Goal: Share content: Share content

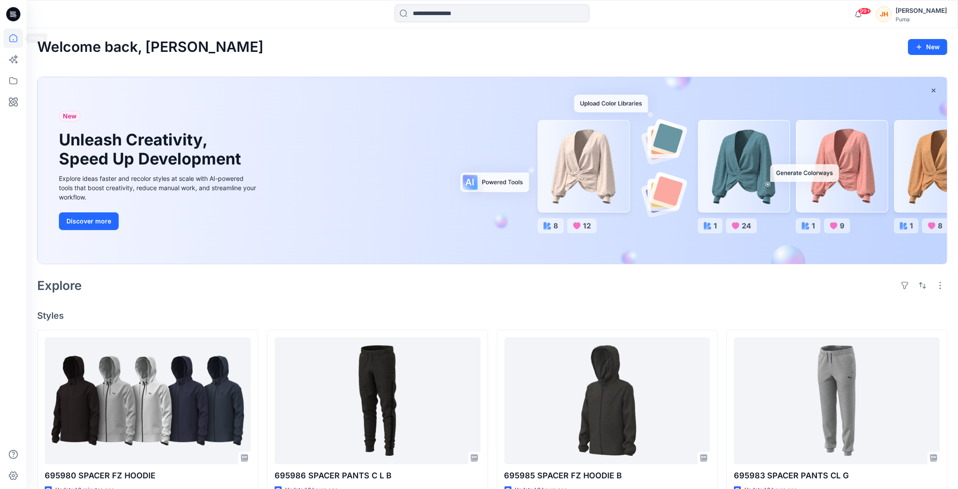
click at [10, 19] on icon at bounding box center [13, 14] width 14 height 14
click at [16, 78] on icon at bounding box center [13, 80] width 8 height 7
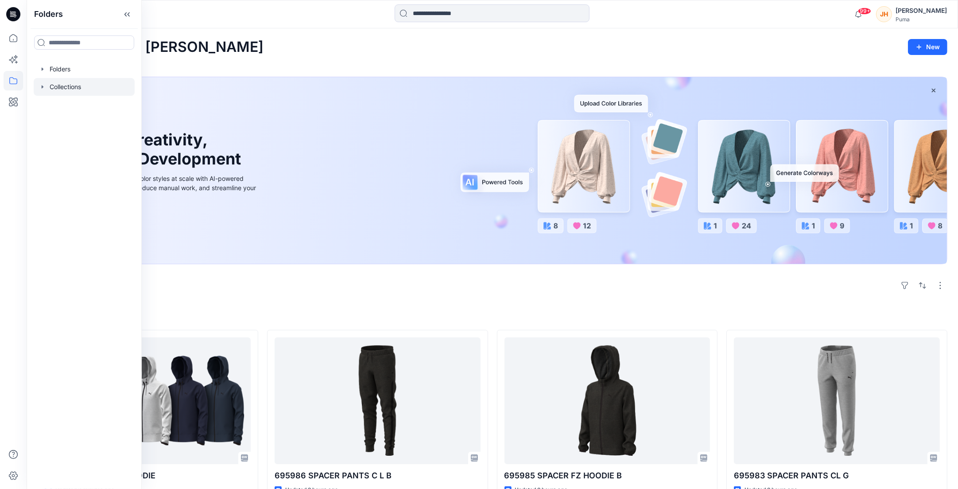
click at [42, 88] on icon "button" at bounding box center [43, 86] width 2 height 3
click at [41, 72] on icon "button" at bounding box center [42, 69] width 7 height 7
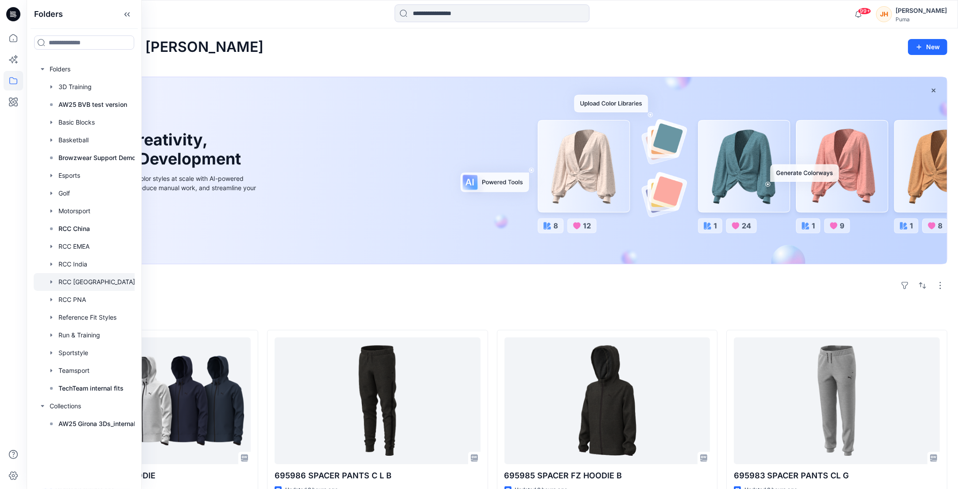
click at [96, 284] on div at bounding box center [87, 282] width 107 height 18
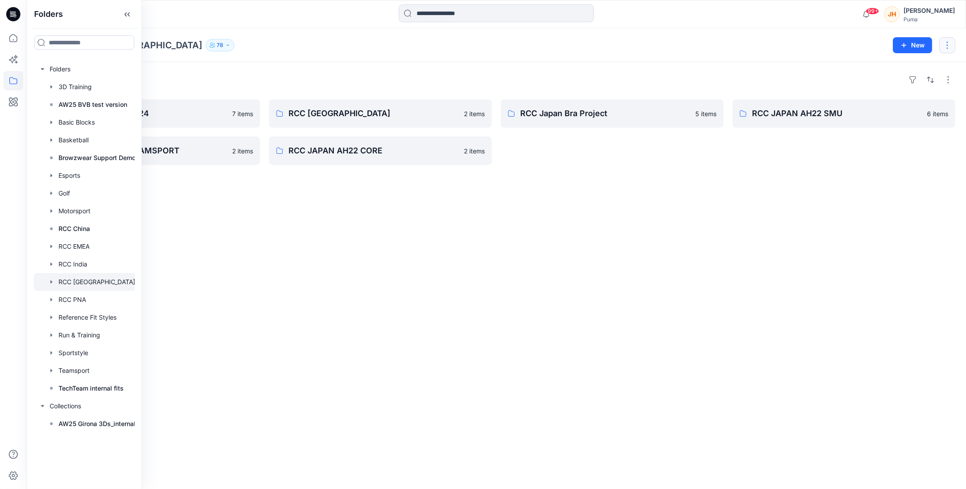
click at [850, 51] on button "button" at bounding box center [947, 45] width 16 height 16
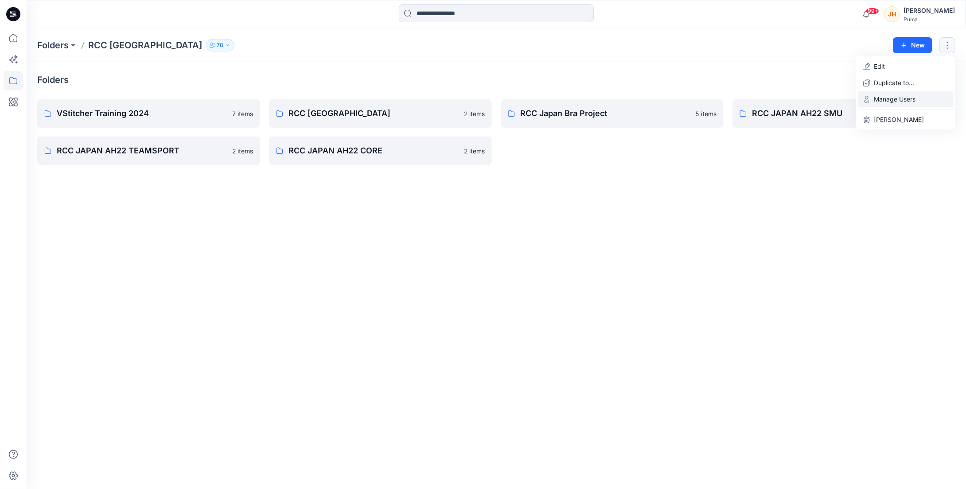
click at [850, 97] on p "Manage Users" at bounding box center [894, 98] width 42 height 9
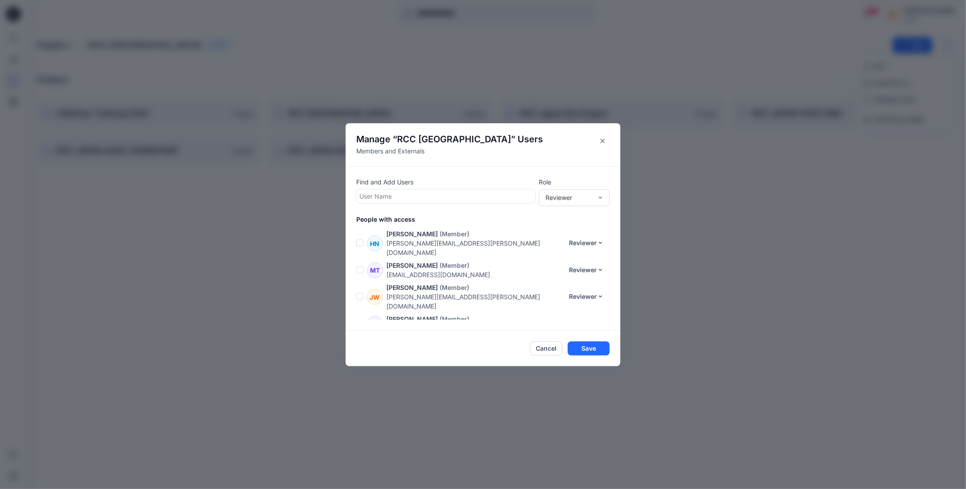
scroll to position [1132, 0]
click at [599, 141] on button "Close" at bounding box center [602, 141] width 14 height 14
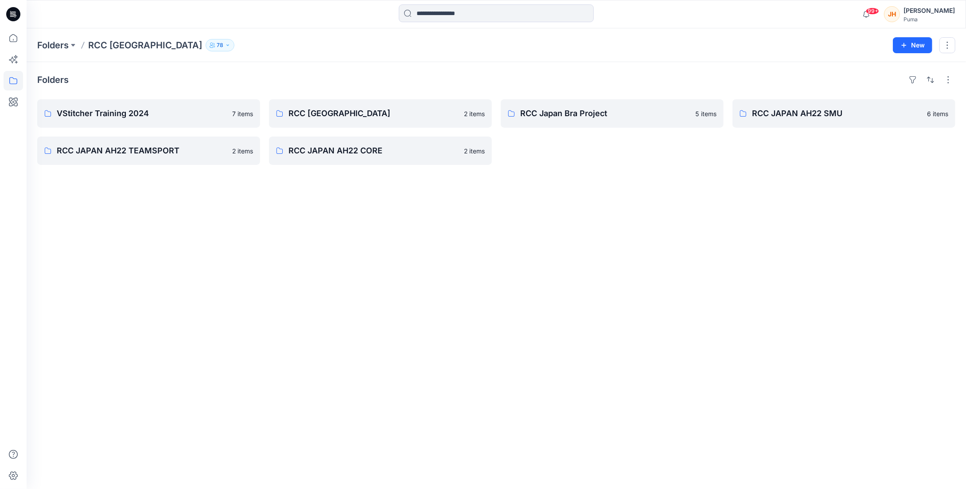
click at [206, 42] on button "78" at bounding box center [220, 45] width 29 height 12
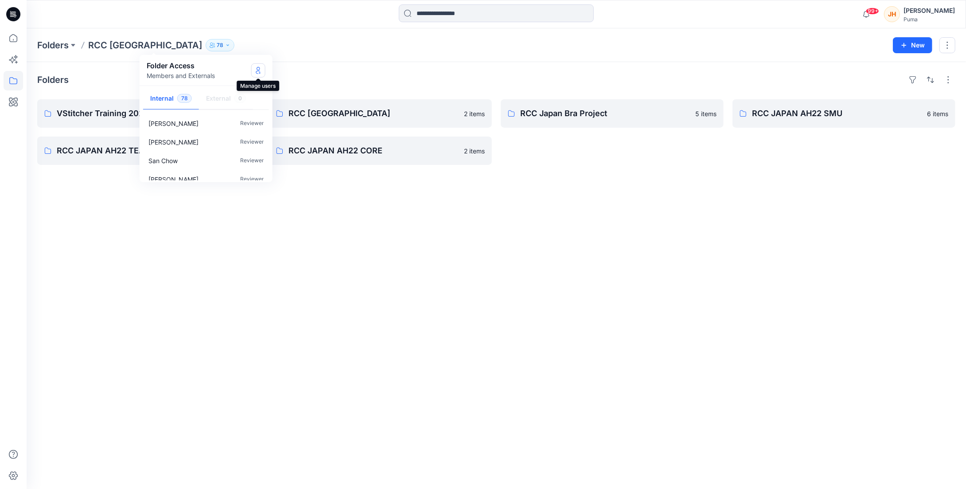
click at [256, 70] on icon "Manage Users" at bounding box center [258, 69] width 7 height 7
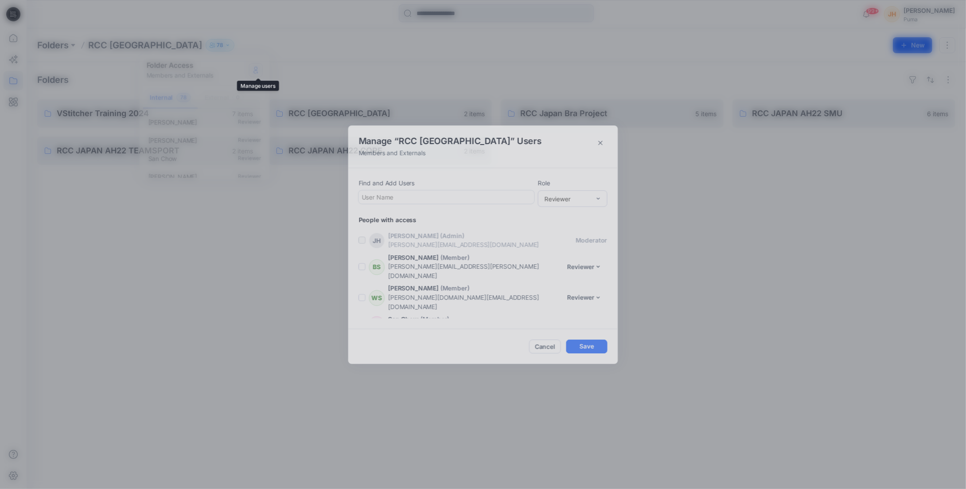
scroll to position [1634, 0]
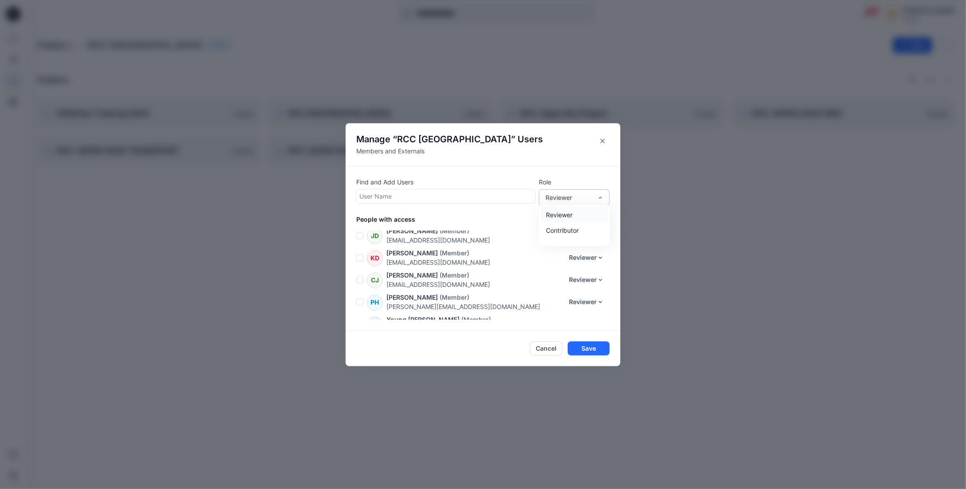
click at [561, 199] on div "Reviewer" at bounding box center [568, 197] width 47 height 9
click at [569, 229] on div "Contributor" at bounding box center [573, 230] width 67 height 16
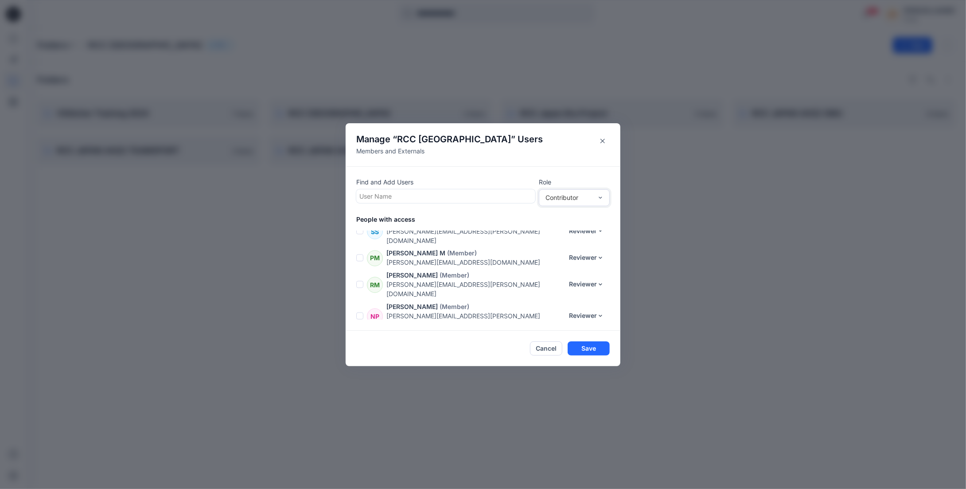
scroll to position [1191, 0]
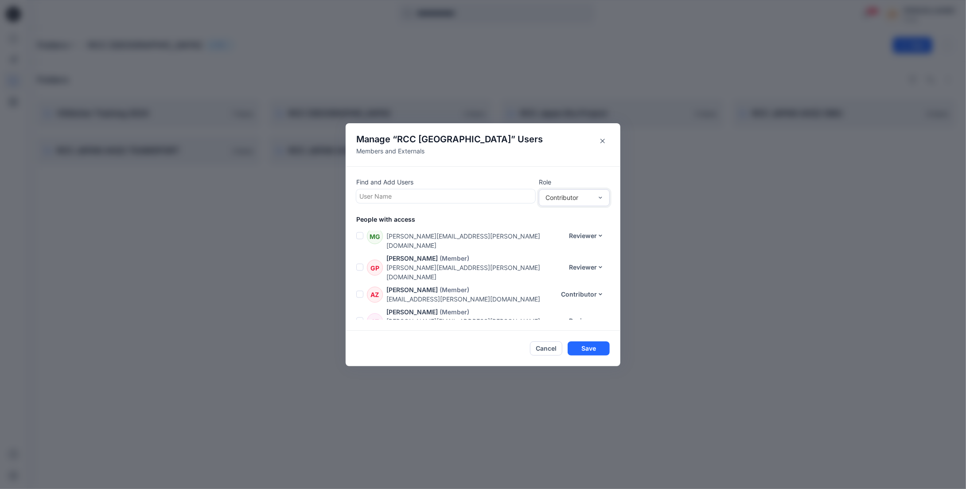
click at [513, 197] on div at bounding box center [445, 195] width 173 height 11
click at [552, 208] on div "Find and Add Users Use Up and Down to choose options, press Enter to select the…" at bounding box center [482, 248] width 275 height 164
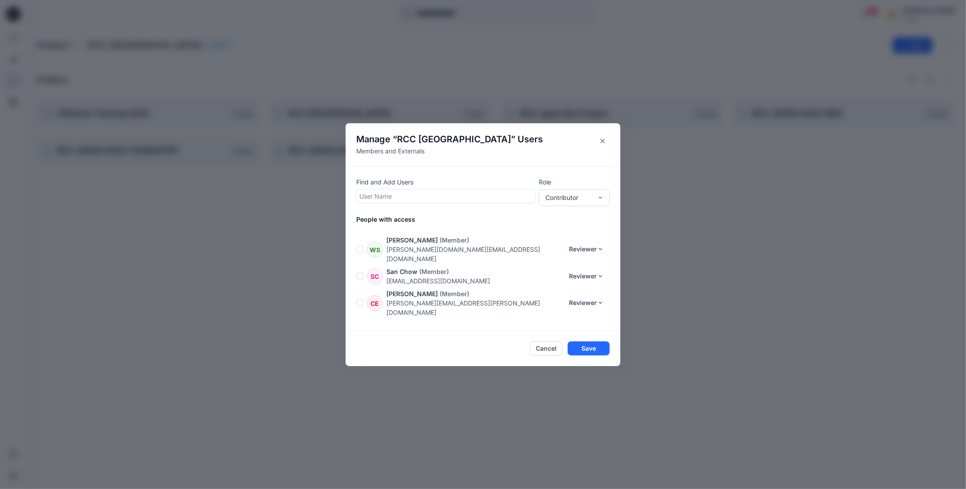
scroll to position [0, 0]
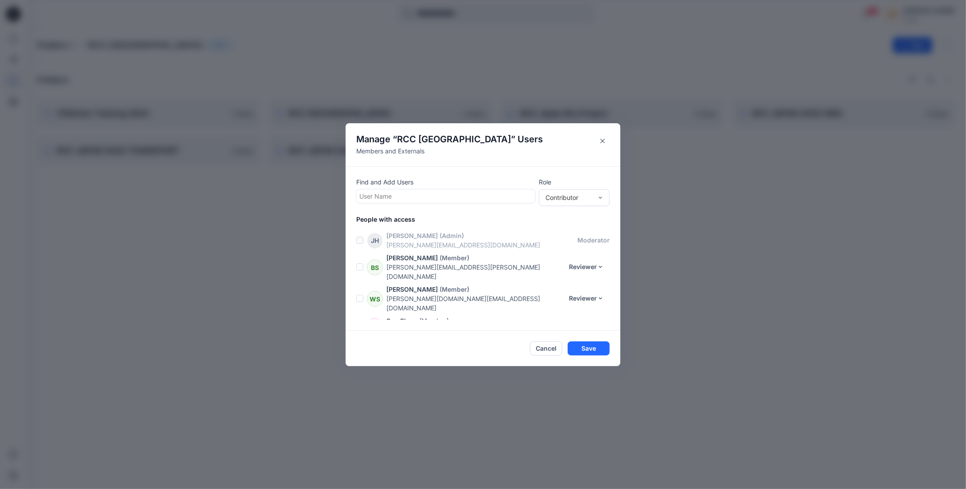
click at [357, 295] on span at bounding box center [359, 298] width 7 height 7
click at [356, 322] on span at bounding box center [359, 325] width 7 height 7
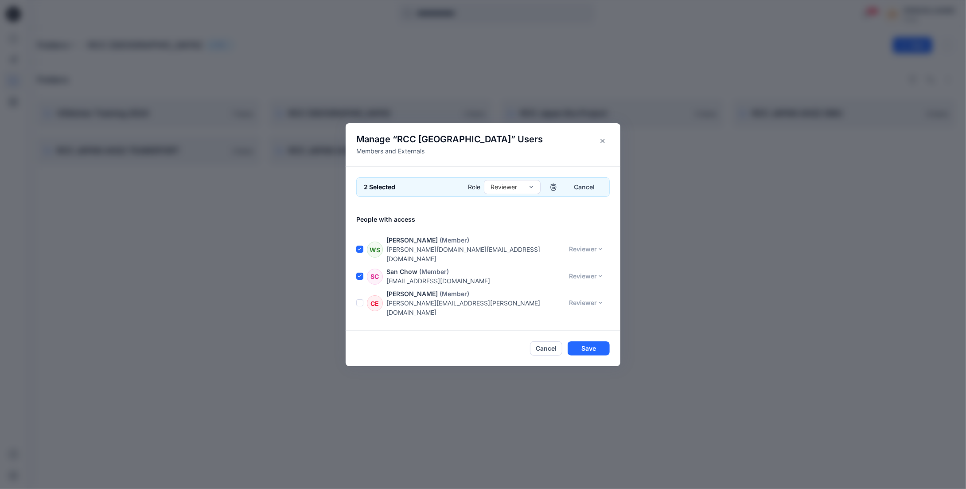
click at [358, 299] on span at bounding box center [359, 302] width 7 height 7
click at [361, 277] on span at bounding box center [359, 280] width 7 height 7
click at [359, 299] on span at bounding box center [359, 302] width 7 height 7
click at [361, 326] on span at bounding box center [359, 329] width 7 height 7
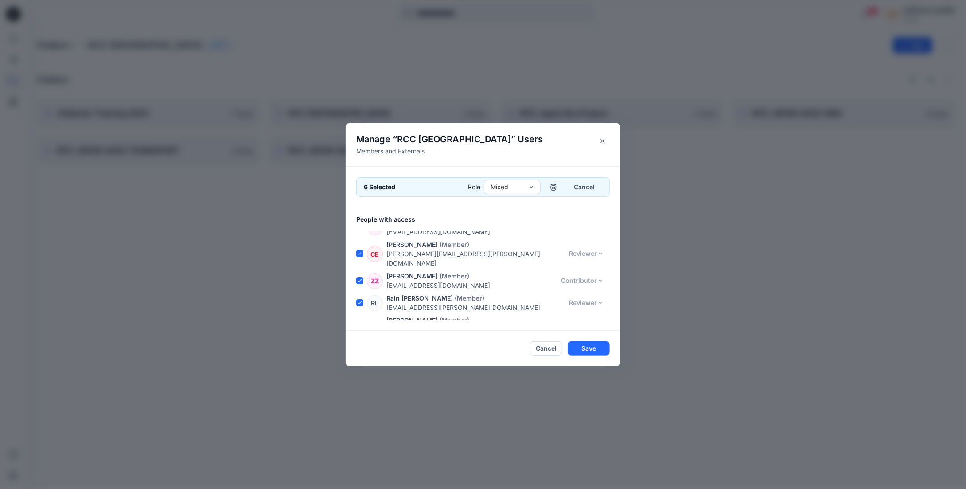
scroll to position [147, 0]
click at [358, 303] on span at bounding box center [359, 306] width 7 height 7
click at [361, 334] on span at bounding box center [359, 337] width 7 height 7
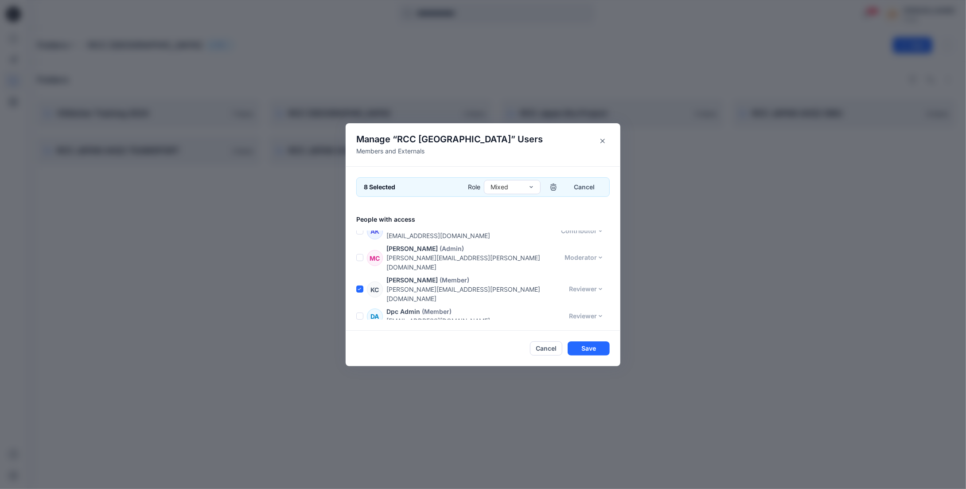
scroll to position [295, 0]
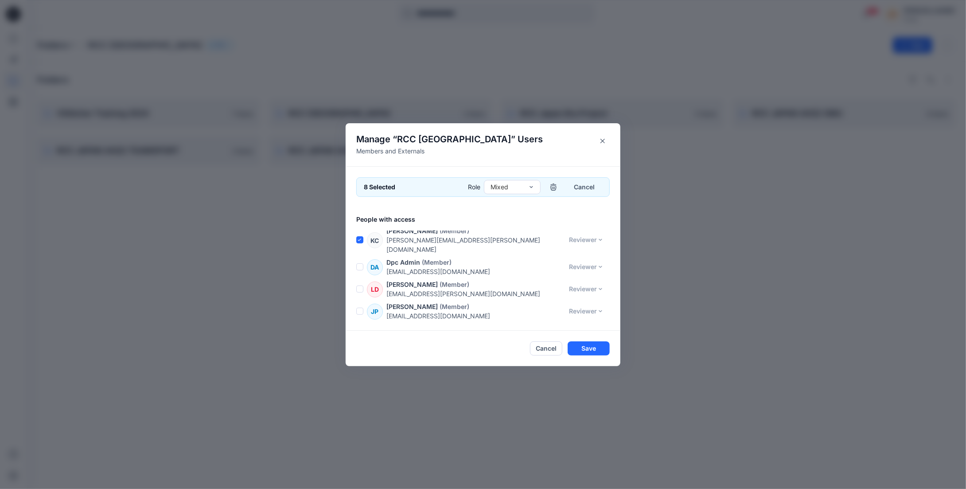
click at [360, 307] on span at bounding box center [359, 310] width 7 height 7
click at [361, 334] on span at bounding box center [359, 337] width 7 height 7
click at [361, 365] on span at bounding box center [359, 368] width 7 height 7
click at [359, 343] on span at bounding box center [359, 346] width 7 height 7
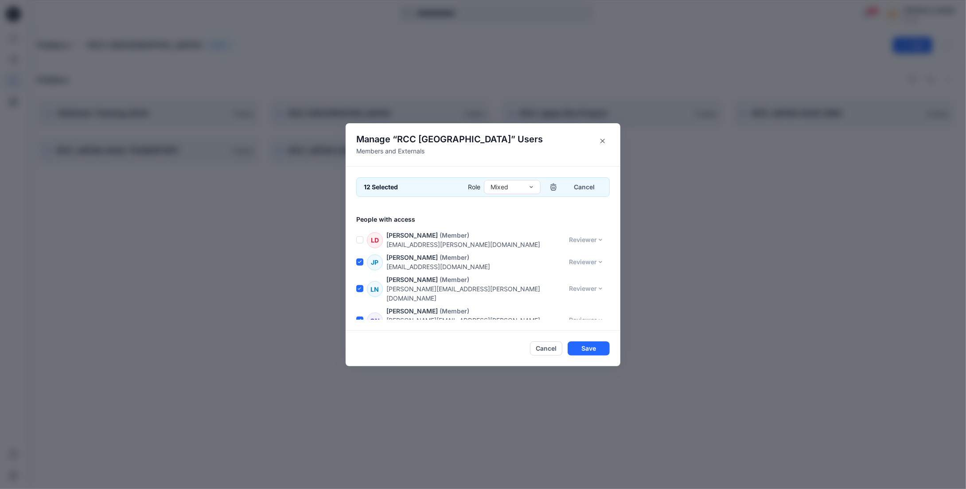
scroll to position [393, 0]
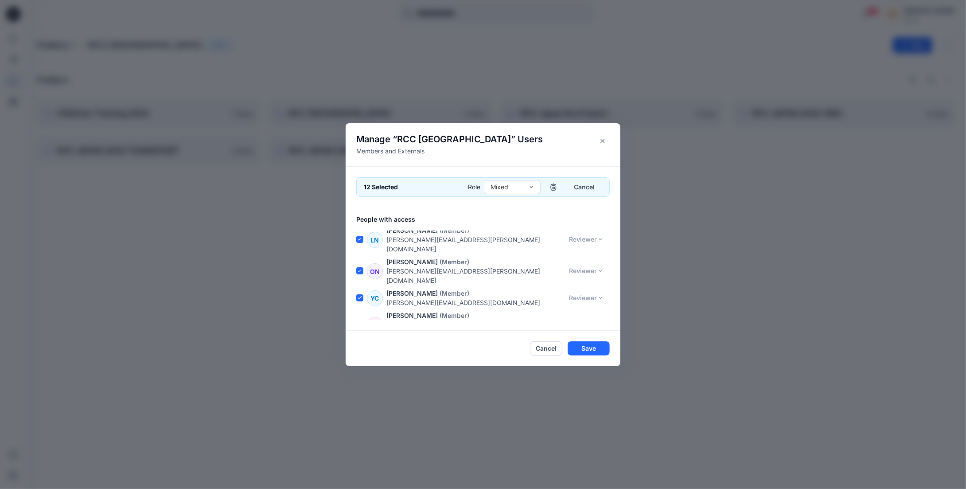
click at [358, 321] on span at bounding box center [359, 324] width 7 height 7
click at [361, 379] on span at bounding box center [359, 382] width 7 height 7
click at [359, 352] on span at bounding box center [359, 355] width 7 height 7
click at [359, 374] on span at bounding box center [359, 377] width 7 height 7
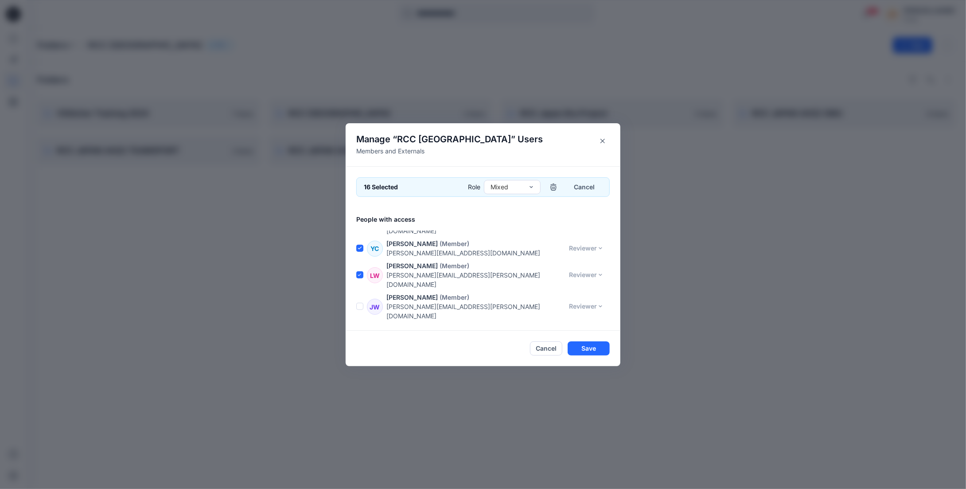
scroll to position [492, 0]
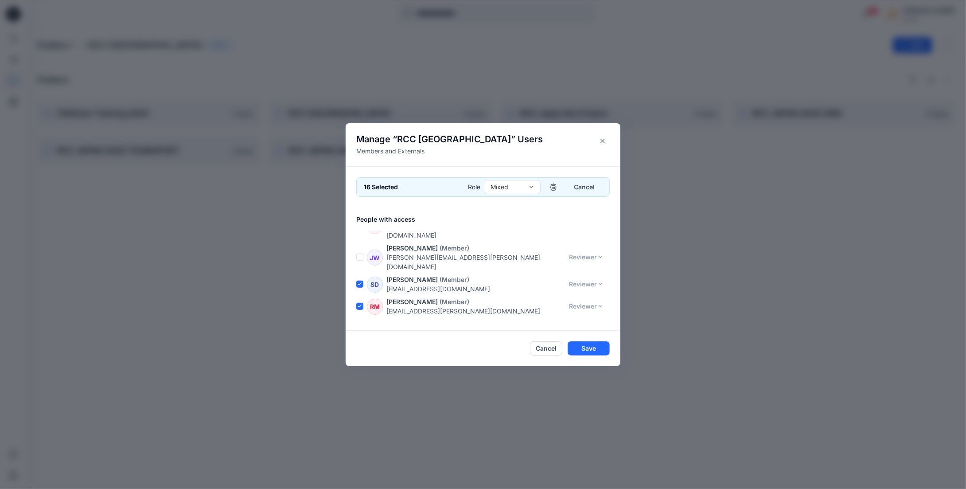
click at [360, 351] on span at bounding box center [359, 354] width 7 height 7
click at [359, 383] on span at bounding box center [359, 386] width 7 height 7
click at [361, 414] on span at bounding box center [359, 417] width 7 height 7
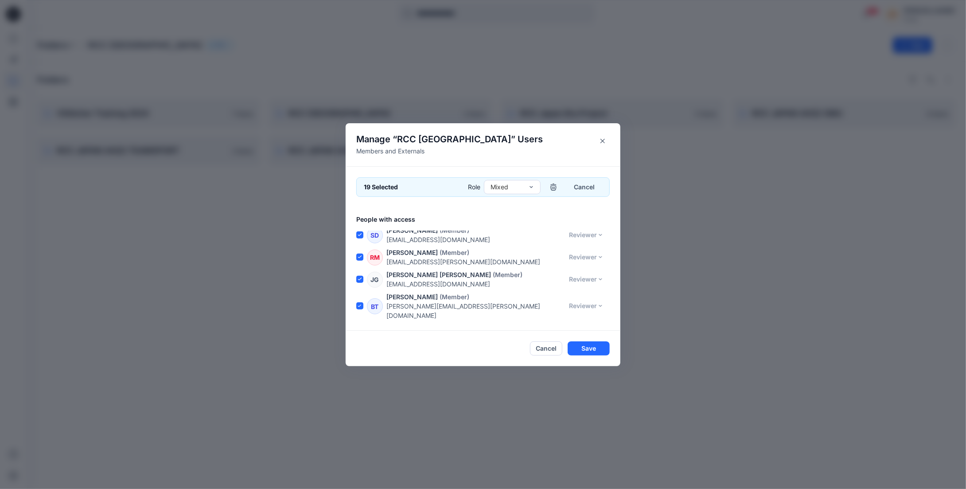
click at [359, 392] on span at bounding box center [359, 395] width 7 height 7
click at [363, 408] on div "RS [PERSON_NAME] (Member) [EMAIL_ADDRESS][DOMAIN_NAME] Reviewer Reviewer Contri…" at bounding box center [488, 417] width 264 height 19
click at [362, 414] on span at bounding box center [359, 417] width 7 height 7
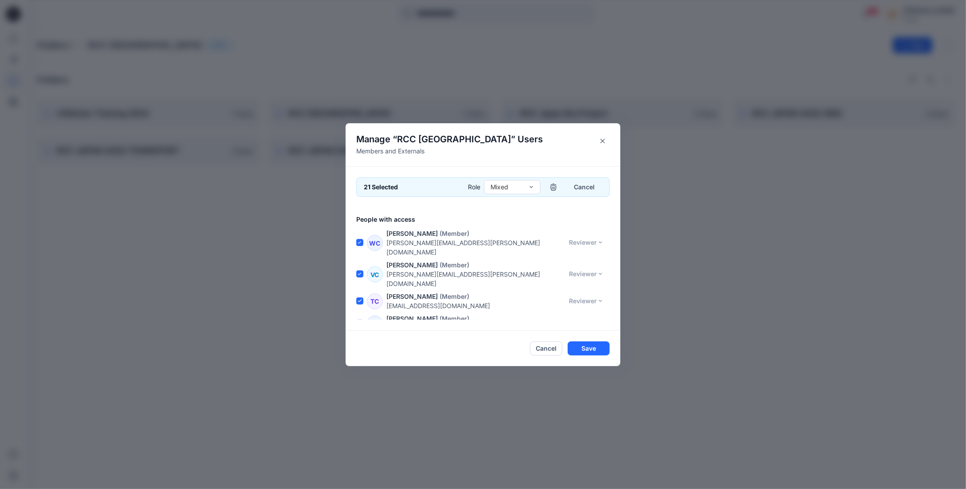
scroll to position [590, 0]
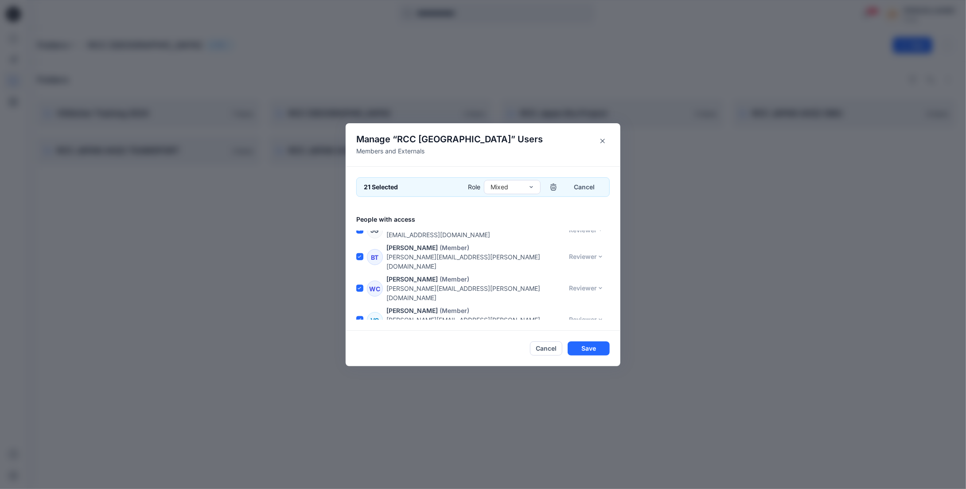
click at [359, 387] on span at bounding box center [359, 390] width 7 height 7
click at [360, 409] on span at bounding box center [359, 412] width 7 height 7
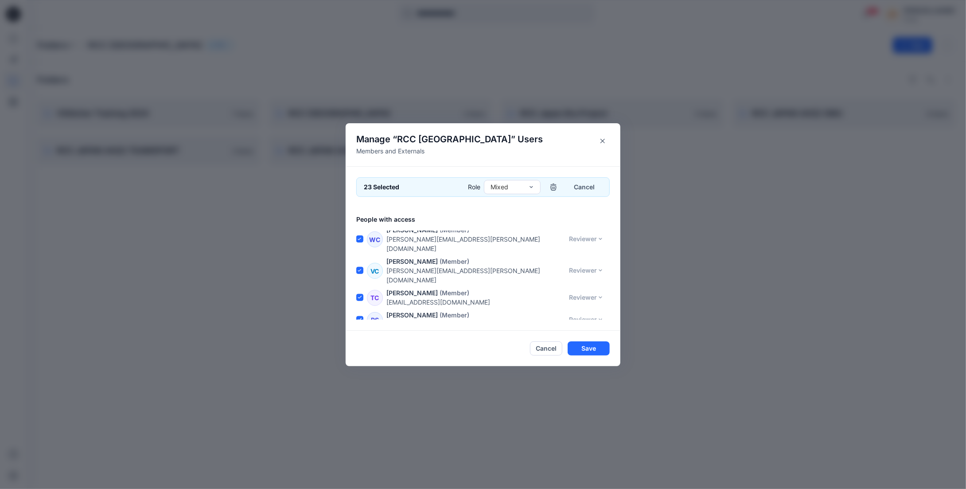
click at [361, 387] on span at bounding box center [359, 390] width 7 height 7
click at [359, 418] on span at bounding box center [359, 421] width 7 height 7
click at [361, 445] on span at bounding box center [359, 448] width 7 height 7
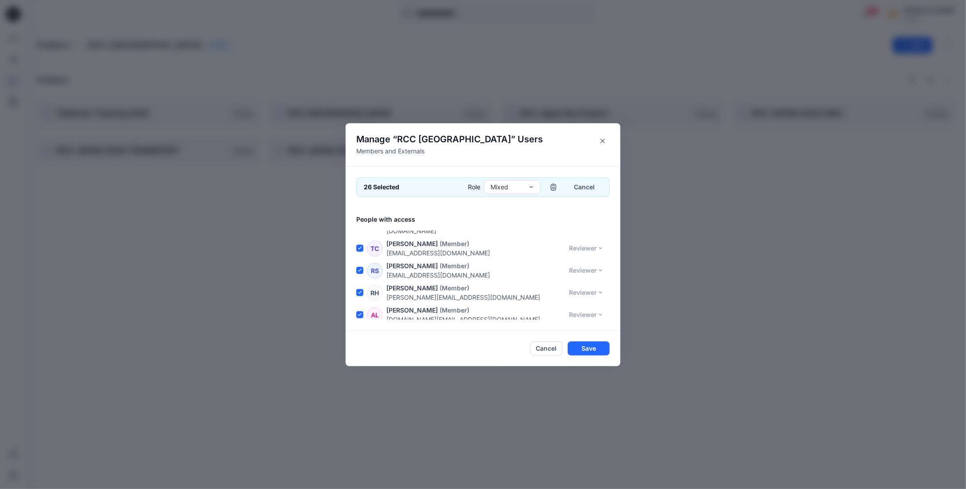
click at [360, 423] on span at bounding box center [359, 426] width 7 height 7
click at [361, 454] on span at bounding box center [359, 457] width 7 height 7
drag, startPoint x: 361, startPoint y: 278, endPoint x: 360, endPoint y: 297, distance: 18.6
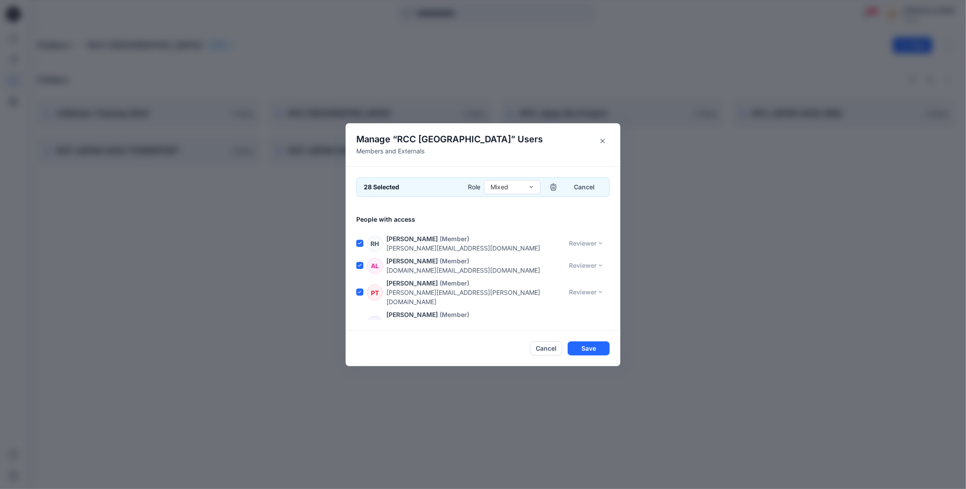
click at [360, 463] on span at bounding box center [359, 466] width 7 height 7
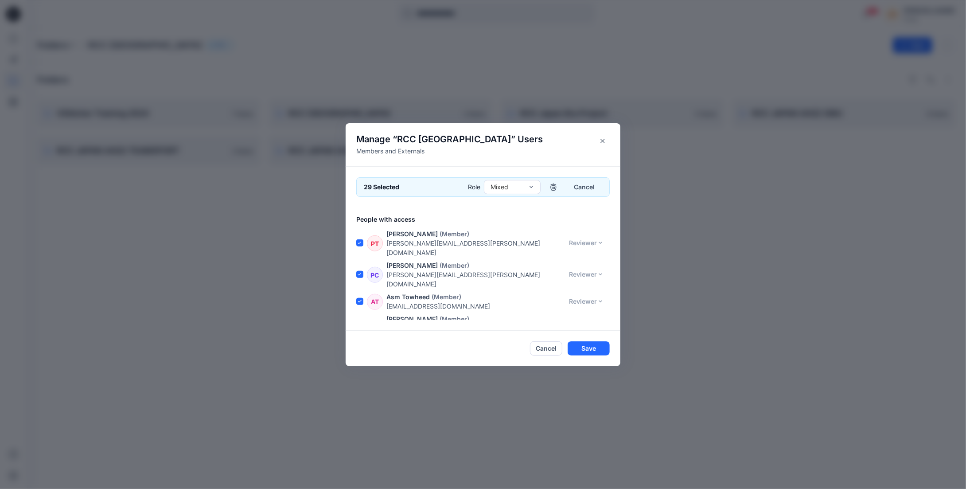
click at [361, 441] on span at bounding box center [359, 444] width 7 height 7
click at [359, 468] on span at bounding box center [359, 471] width 7 height 7
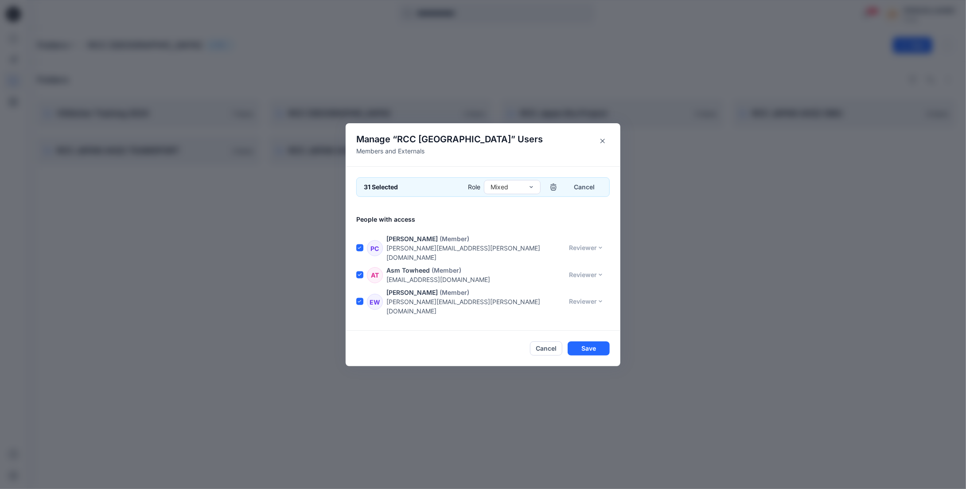
scroll to position [836, 0]
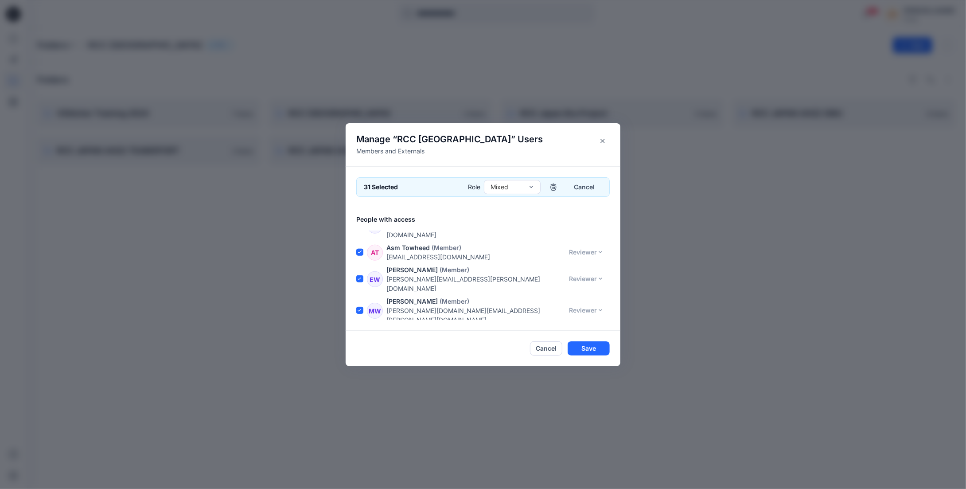
click at [361, 441] on span at bounding box center [359, 444] width 7 height 7
click at [360, 467] on span at bounding box center [359, 470] width 7 height 7
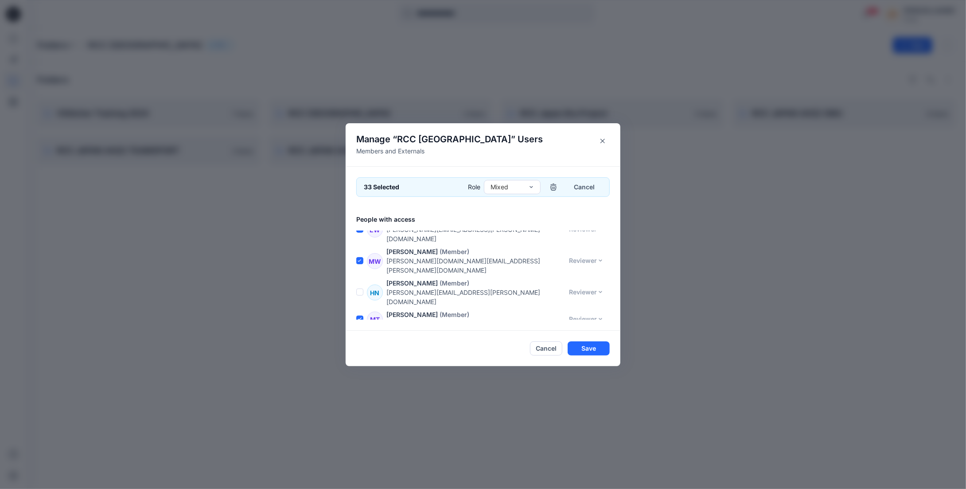
click at [359, 445] on span at bounding box center [359, 448] width 7 height 7
click at [359, 467] on span at bounding box center [359, 470] width 7 height 7
click at [359, 485] on span at bounding box center [359, 492] width 7 height 7
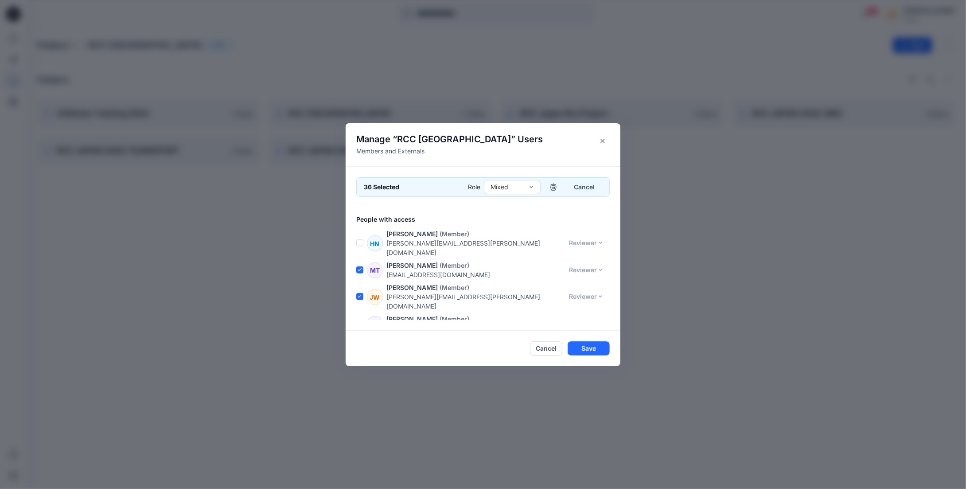
click at [361, 462] on span at bounding box center [359, 465] width 7 height 7
click at [359, 485] on span at bounding box center [359, 492] width 7 height 7
click at [360, 471] on span at bounding box center [359, 474] width 7 height 7
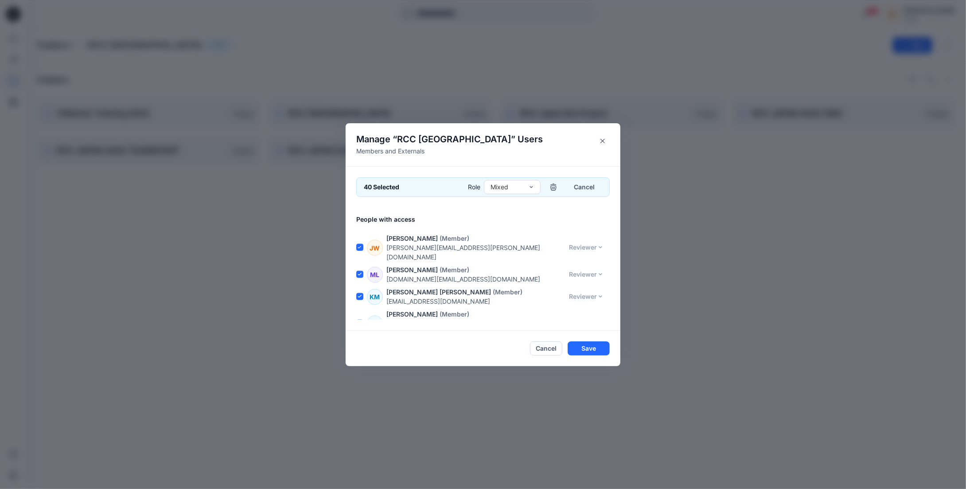
scroll to position [1033, 0]
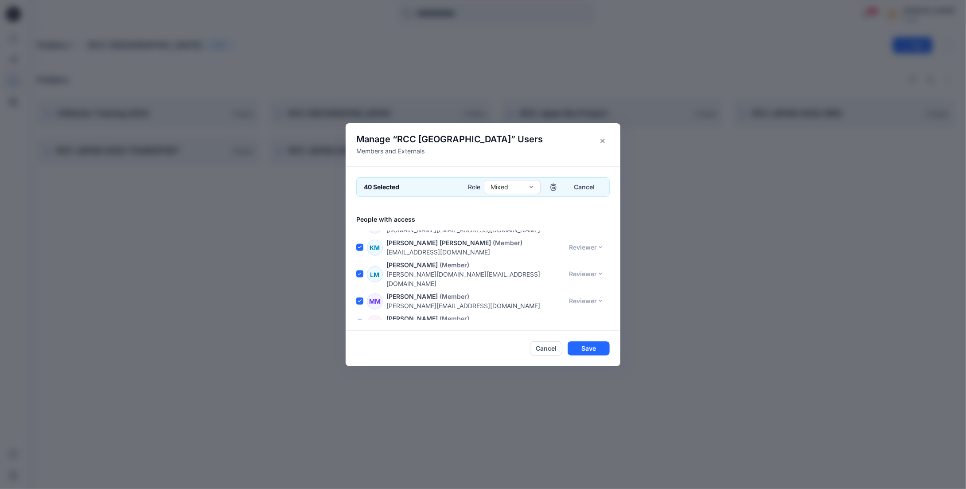
click at [361, 475] on span at bounding box center [359, 478] width 7 height 7
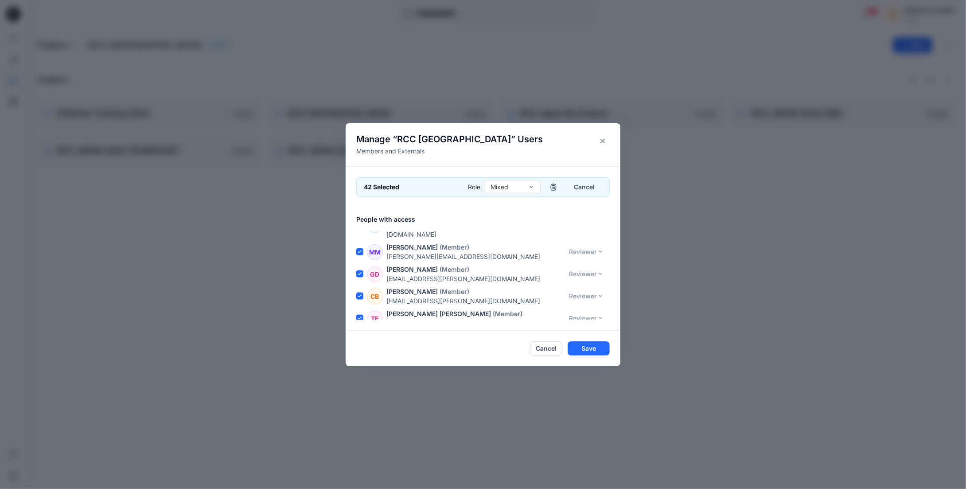
click at [361, 475] on span at bounding box center [359, 478] width 7 height 7
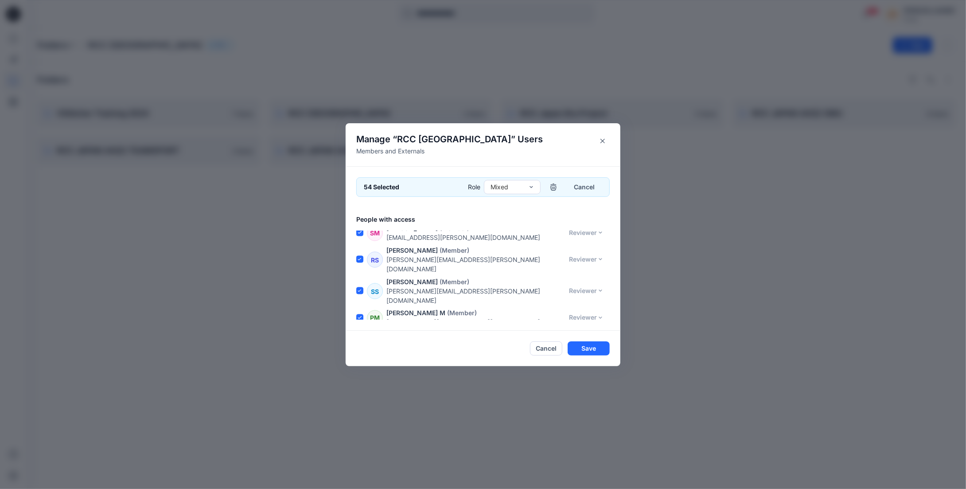
click at [356, 301] on div "55 Selected Role Mixed Cancel People with access [PERSON_NAME] (Admin) [PERSON_…" at bounding box center [482, 248] width 275 height 164
click at [354, 304] on div "55 Selected Role Mixed Cancel People with access [PERSON_NAME] (Admin) [PERSON_…" at bounding box center [482, 248] width 275 height 164
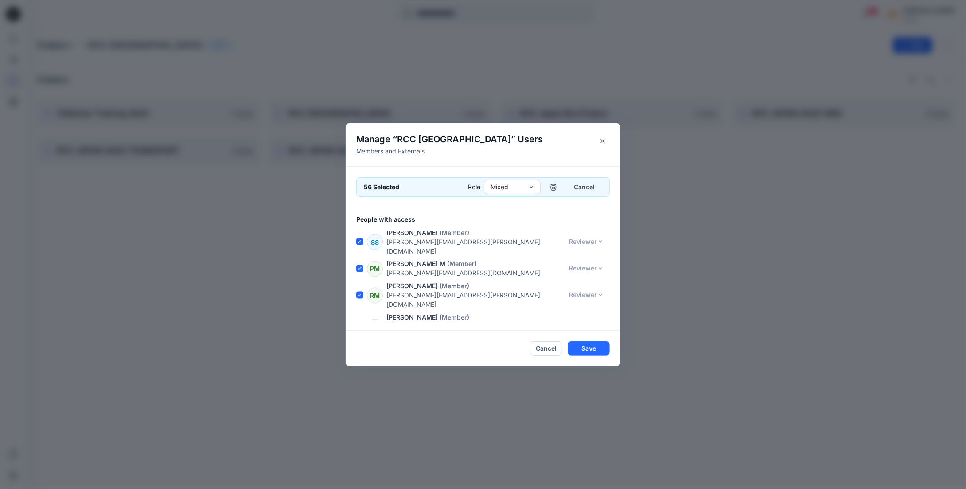
click at [355, 298] on div "57 Selected Role Mixed Cancel People with access [PERSON_NAME] (Admin) [PERSON_…" at bounding box center [482, 248] width 275 height 164
click at [356, 300] on div "57 Selected Role Mixed Cancel People with access [PERSON_NAME] (Admin) [PERSON_…" at bounding box center [482, 248] width 275 height 164
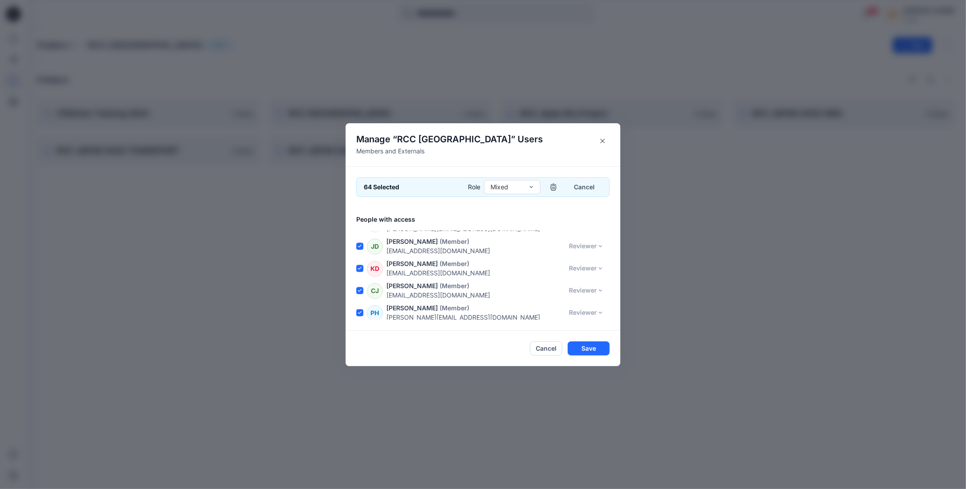
scroll to position [1634, 0]
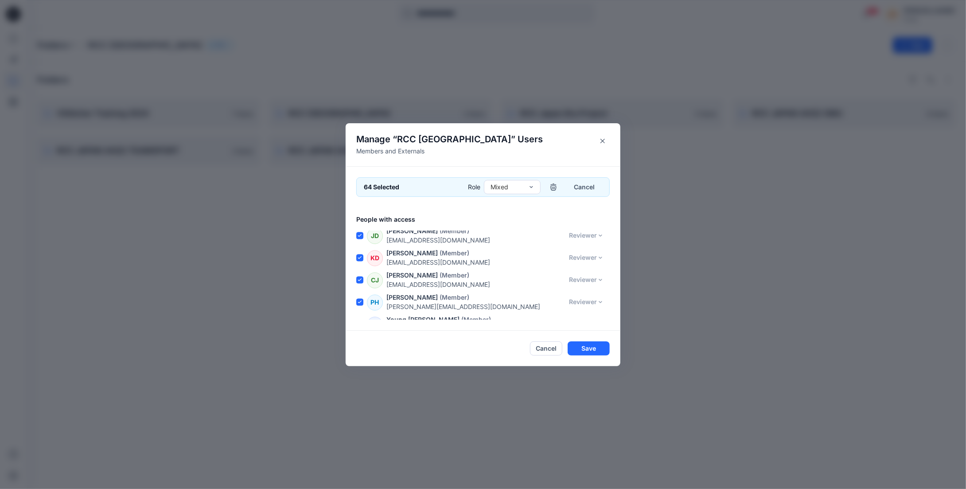
click at [554, 186] on icon "button" at bounding box center [553, 186] width 7 height 7
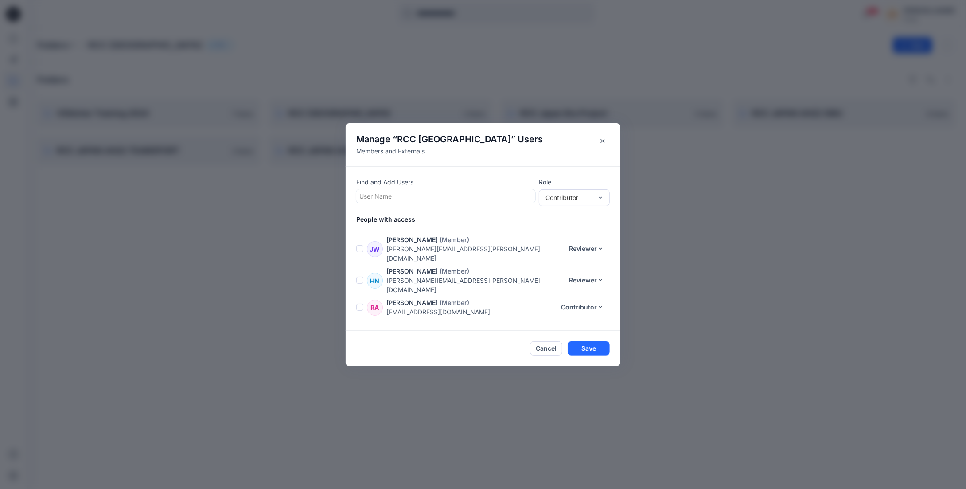
scroll to position [195, 0]
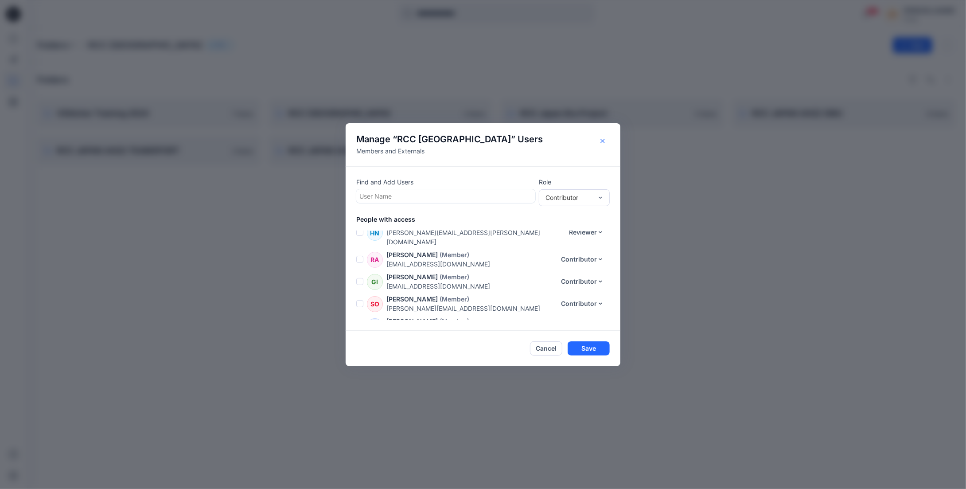
click at [604, 139] on icon "Close" at bounding box center [602, 140] width 4 height 4
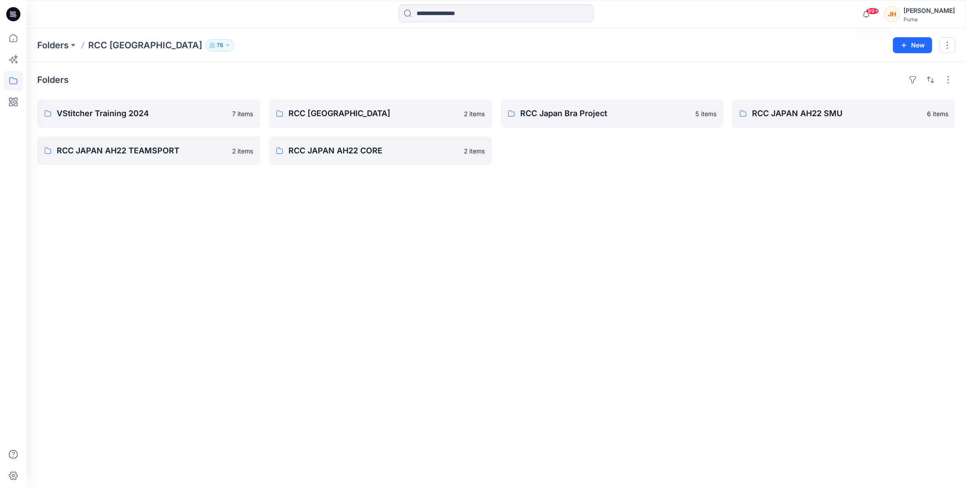
click at [850, 23] on div "[PERSON_NAME]" at bounding box center [928, 14] width 51 height 18
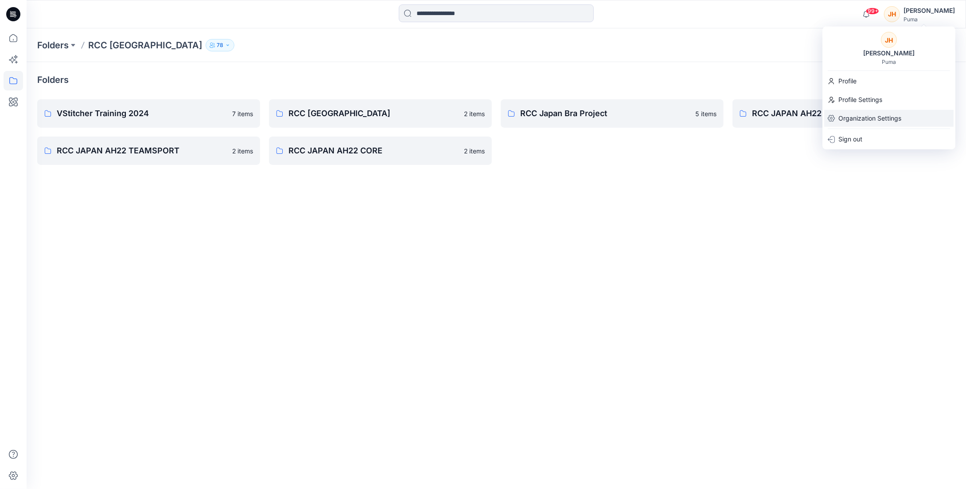
click at [850, 112] on p "Organization Settings" at bounding box center [869, 118] width 63 height 17
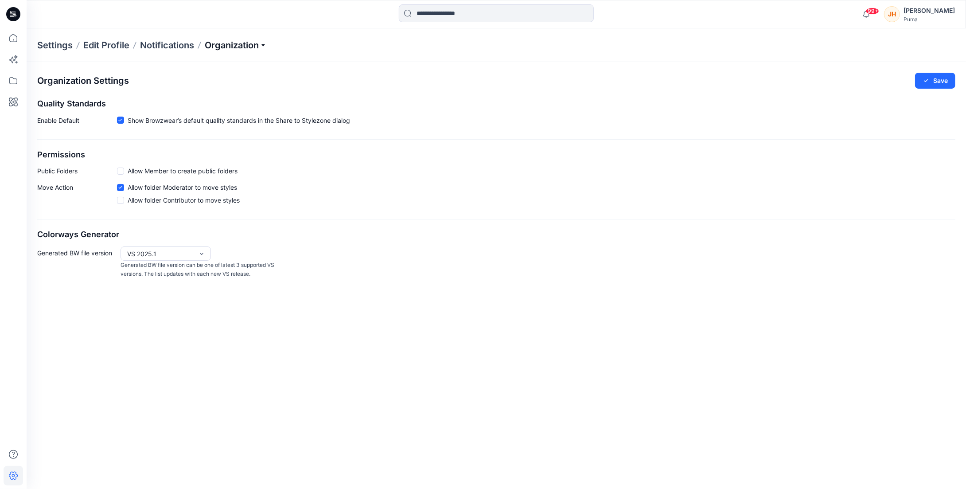
click at [231, 42] on p "Organization" at bounding box center [236, 45] width 62 height 12
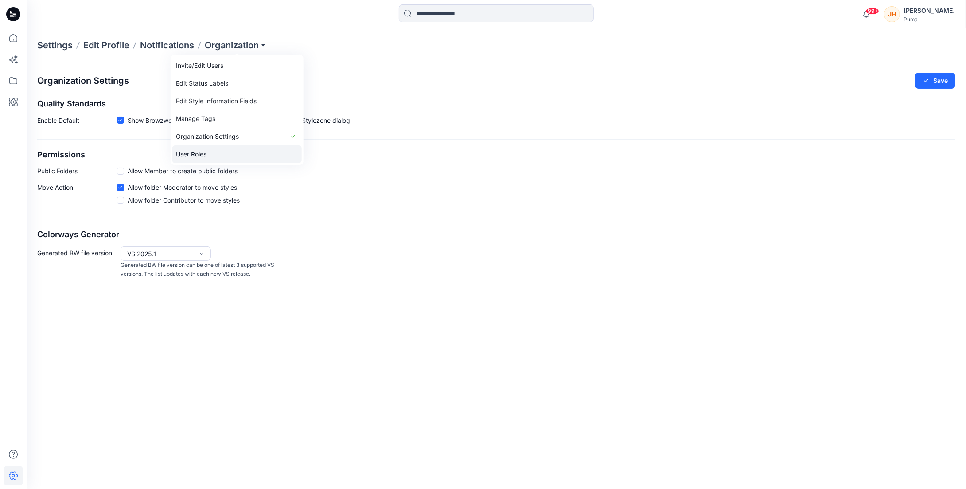
click at [210, 148] on link "User Roles" at bounding box center [236, 154] width 129 height 18
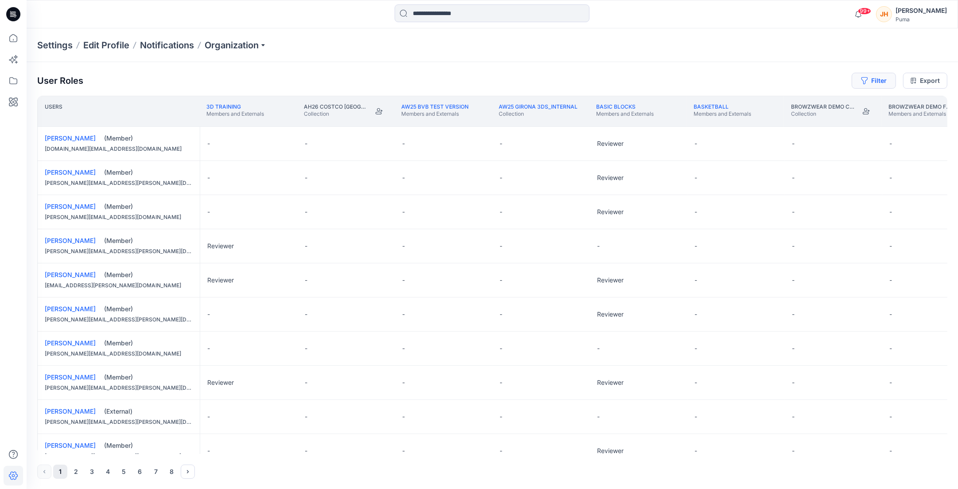
click at [850, 87] on button "Filter" at bounding box center [874, 81] width 44 height 16
click at [841, 103] on div at bounding box center [841, 104] width 91 height 11
type input "*****"
click at [824, 122] on p "[PERSON_NAME]" at bounding box center [839, 127] width 50 height 12
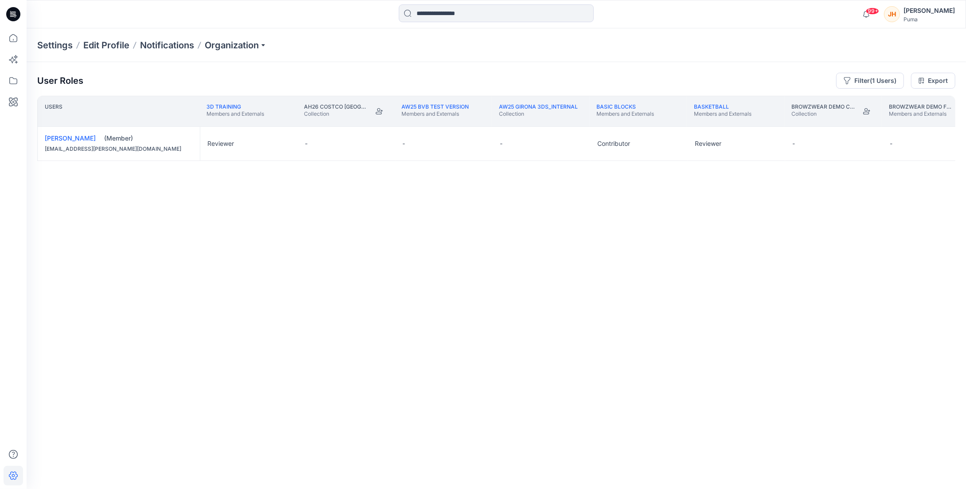
drag, startPoint x: 268, startPoint y: 451, endPoint x: 300, endPoint y: 452, distance: 32.3
click at [300, 452] on div "Users 3D Training Members and Externals AH26 Costco USA Collection AW25 BVB tes…" at bounding box center [496, 275] width 918 height 358
drag, startPoint x: 303, startPoint y: 450, endPoint x: 340, endPoint y: 450, distance: 37.2
click at [340, 450] on div "Users 3D Training Members and Externals AH26 Costco USA Collection AW25 BVB tes…" at bounding box center [496, 275] width 918 height 358
click at [438, 442] on div "Users 3D Training Members and Externals AH26 Costco USA Collection AW25 BVB tes…" at bounding box center [496, 275] width 918 height 358
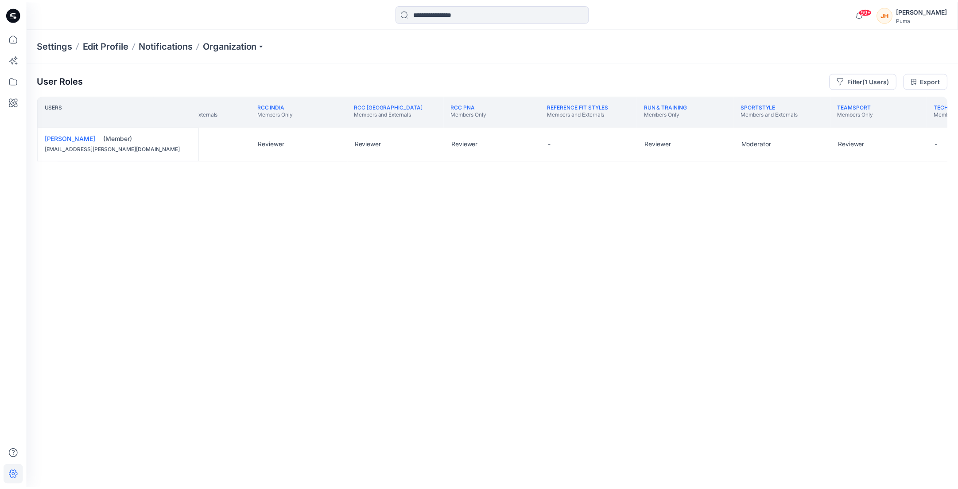
scroll to position [0, 1808]
drag, startPoint x: 884, startPoint y: 452, endPoint x: 923, endPoint y: 454, distance: 38.6
click at [850, 453] on div "Users RCC China Members Only RCC EMEA Members and Externals RCC [GEOGRAPHIC_DAT…" at bounding box center [496, 275] width 918 height 358
drag, startPoint x: 922, startPoint y: 454, endPoint x: 933, endPoint y: 450, distance: 11.8
click at [850, 450] on div "User Roles Filter (1 Users) Export Users RCC [GEOGRAPHIC_DATA] Members Only RCC…" at bounding box center [496, 263] width 939 height 402
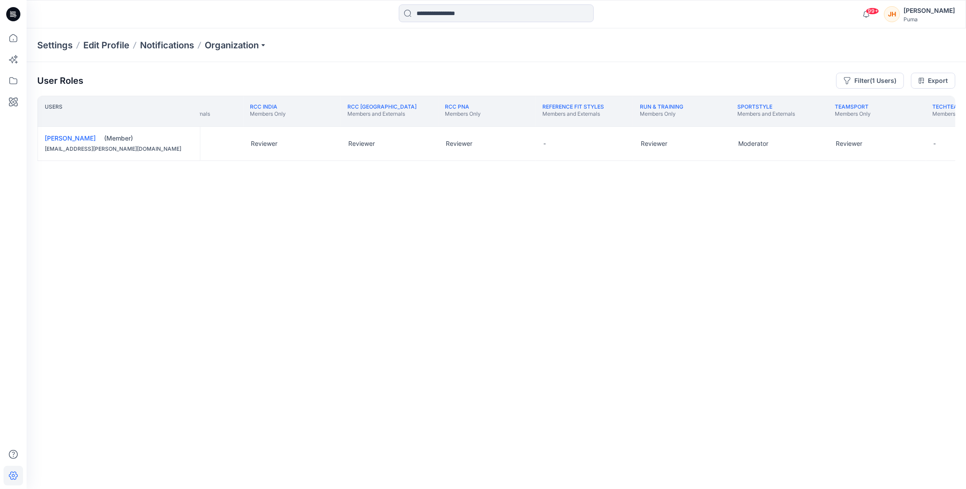
click at [18, 15] on icon at bounding box center [13, 14] width 14 height 14
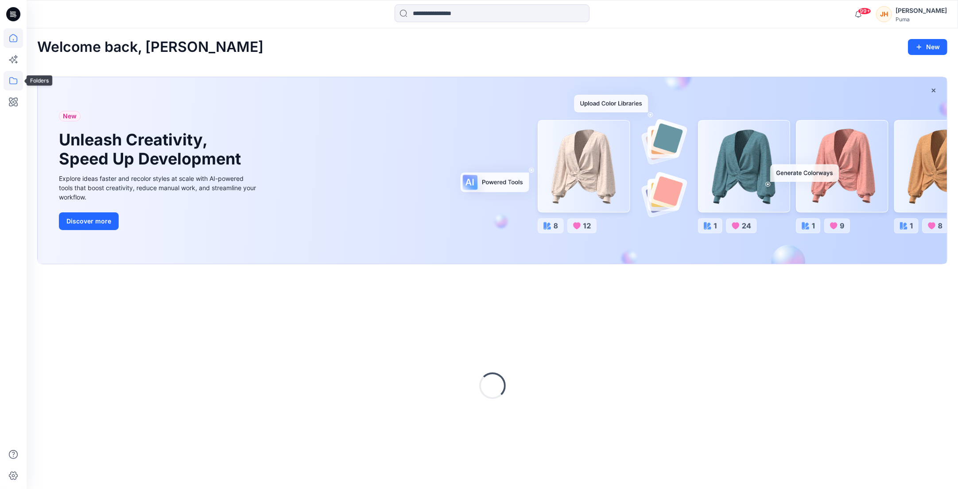
click at [18, 75] on icon at bounding box center [13, 80] width 19 height 19
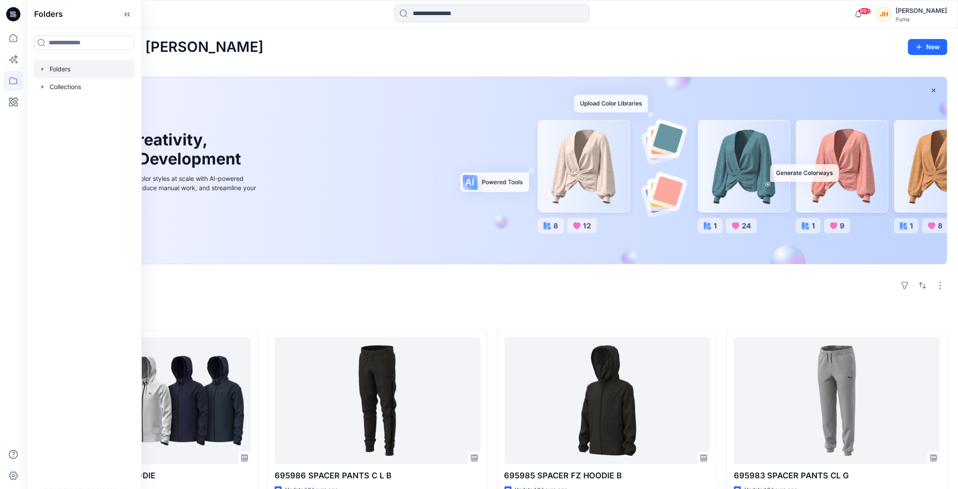
click at [96, 72] on div at bounding box center [84, 69] width 101 height 18
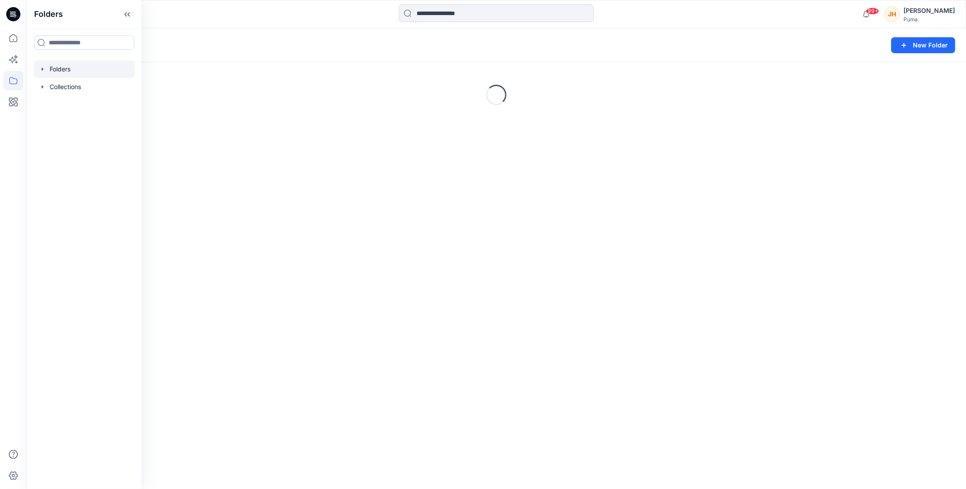
click at [784, 34] on div "Folders New Folder" at bounding box center [496, 45] width 939 height 34
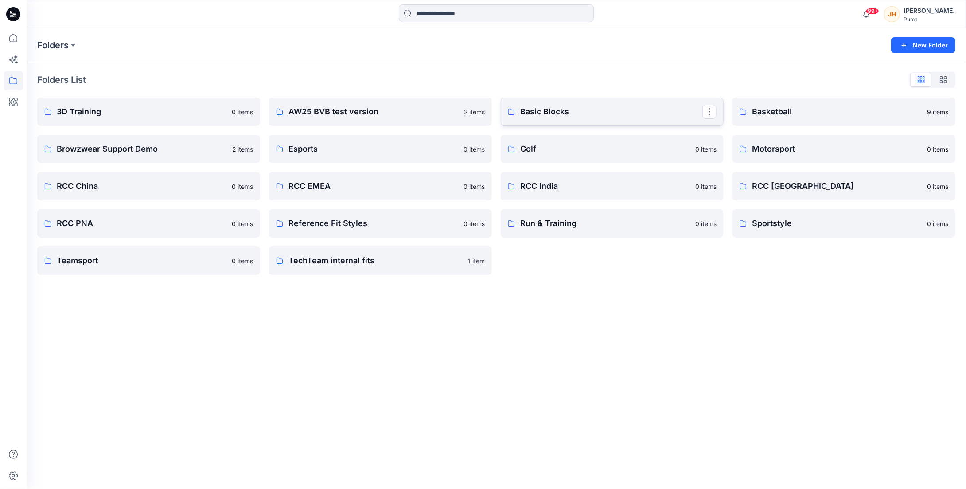
click at [679, 113] on p "Basic Blocks" at bounding box center [611, 111] width 182 height 12
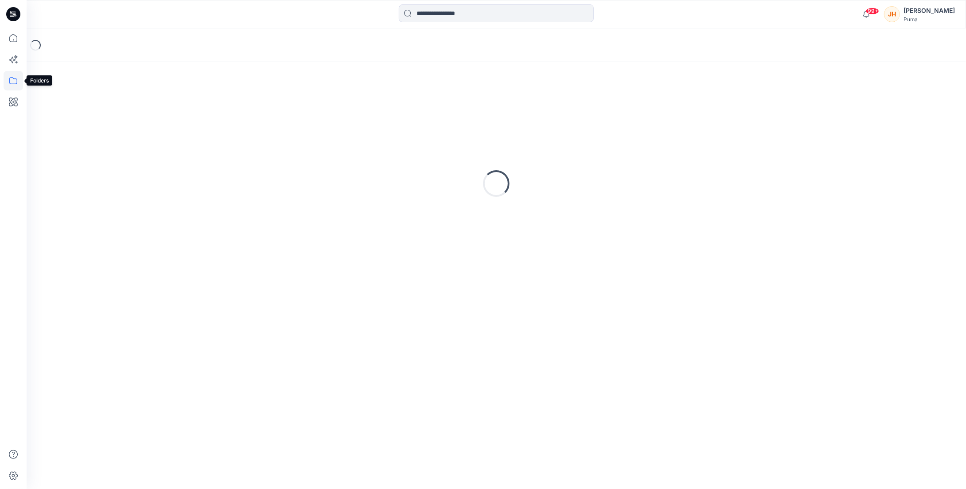
click at [16, 84] on icon at bounding box center [13, 80] width 8 height 7
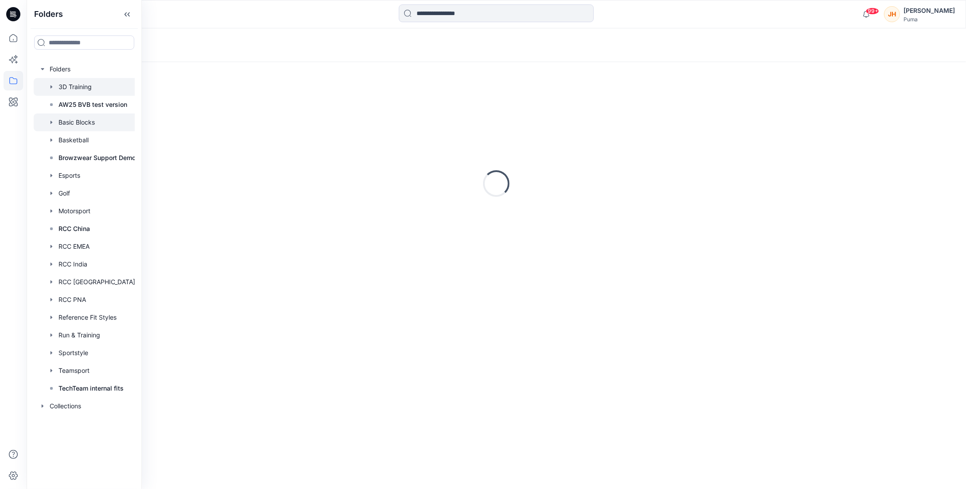
click at [82, 85] on div at bounding box center [87, 87] width 107 height 18
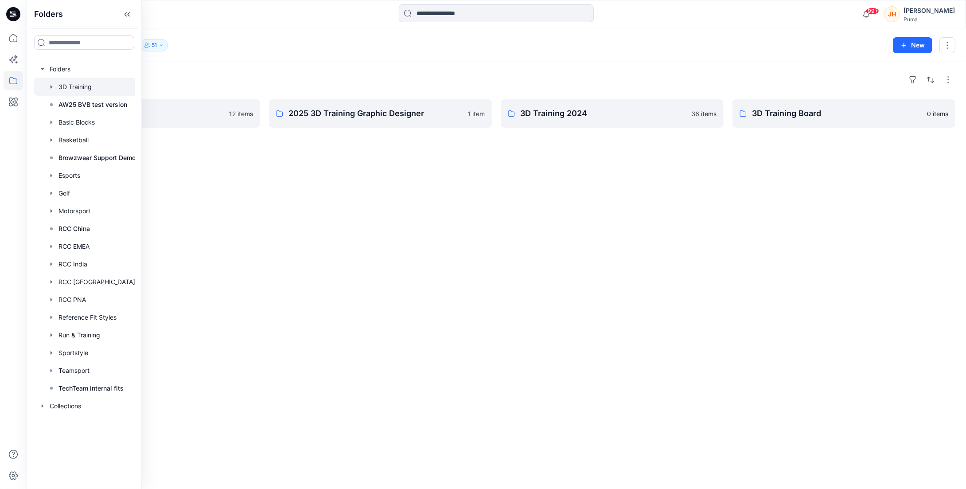
click at [285, 73] on div "Folders" at bounding box center [496, 80] width 918 height 14
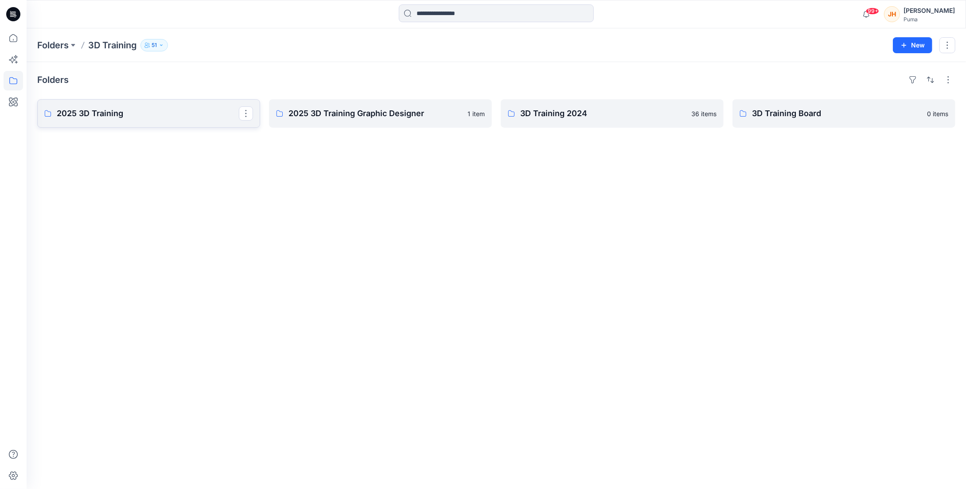
click at [186, 108] on p "2025 3D Training" at bounding box center [148, 113] width 182 height 12
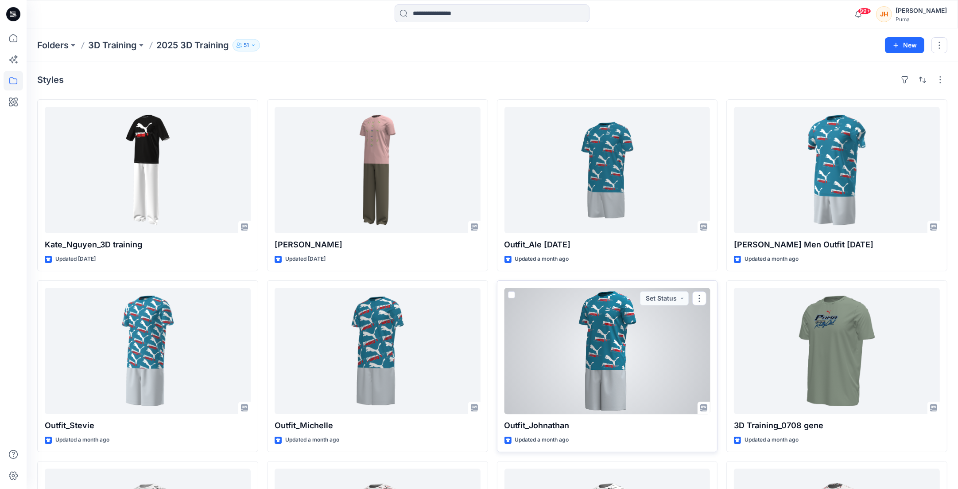
click at [510, 295] on span at bounding box center [511, 294] width 7 height 7
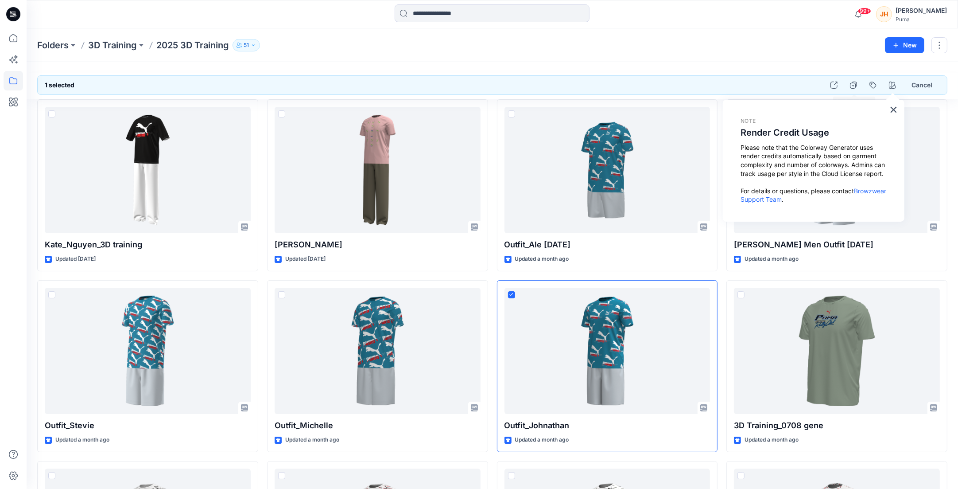
click at [835, 66] on div "1 selected Cancel Kate_Nguyen_3D training Updated [DATE] Outfit_Stevie Updated …" at bounding box center [492, 352] width 931 height 581
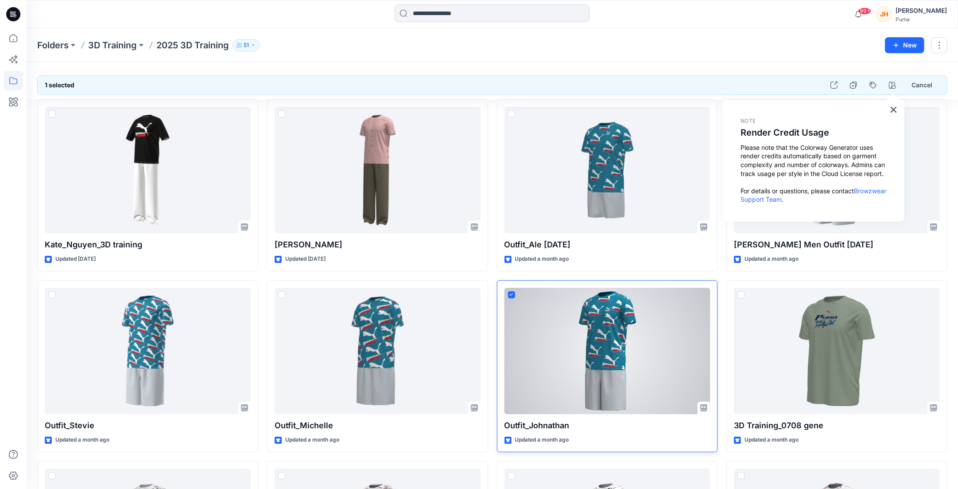
click at [641, 320] on div at bounding box center [607, 350] width 206 height 126
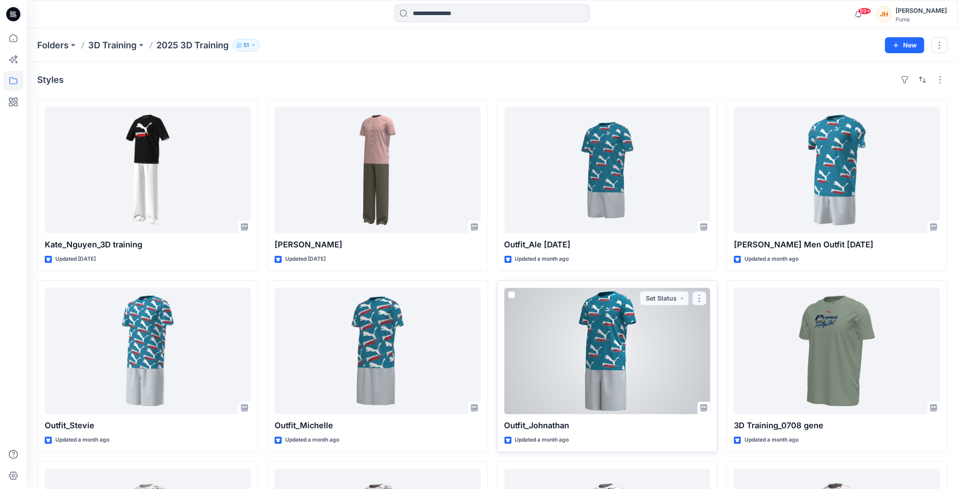
click at [700, 300] on button "button" at bounding box center [699, 298] width 14 height 14
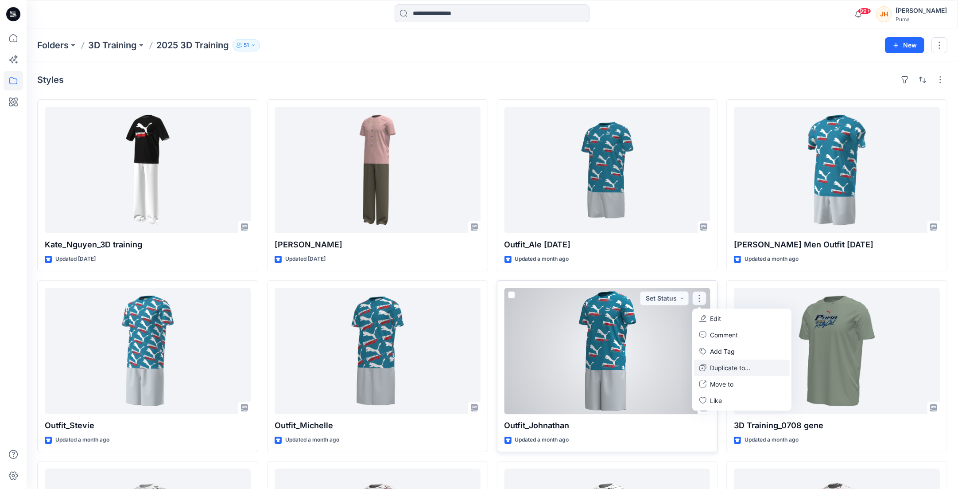
click at [718, 367] on p "Duplicate to..." at bounding box center [730, 367] width 40 height 9
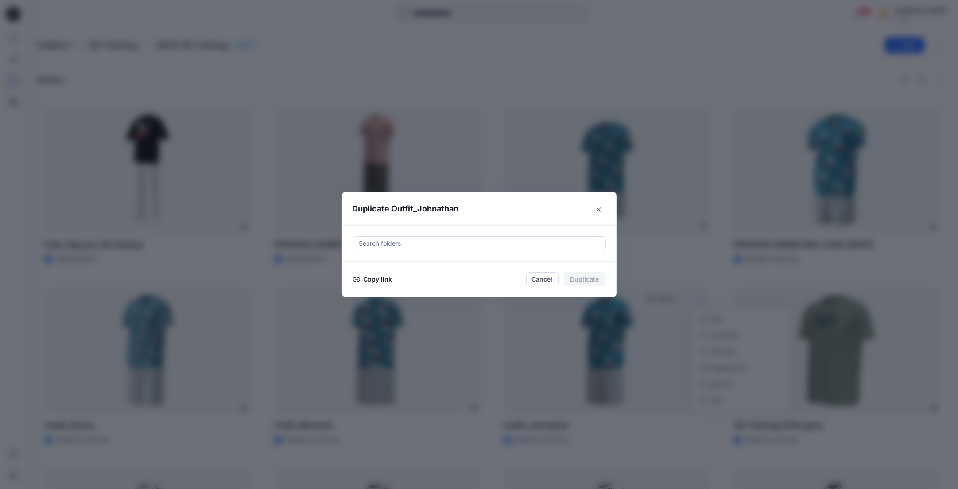
click at [467, 244] on div at bounding box center [479, 243] width 242 height 11
click at [606, 206] on button "Close" at bounding box center [599, 209] width 14 height 14
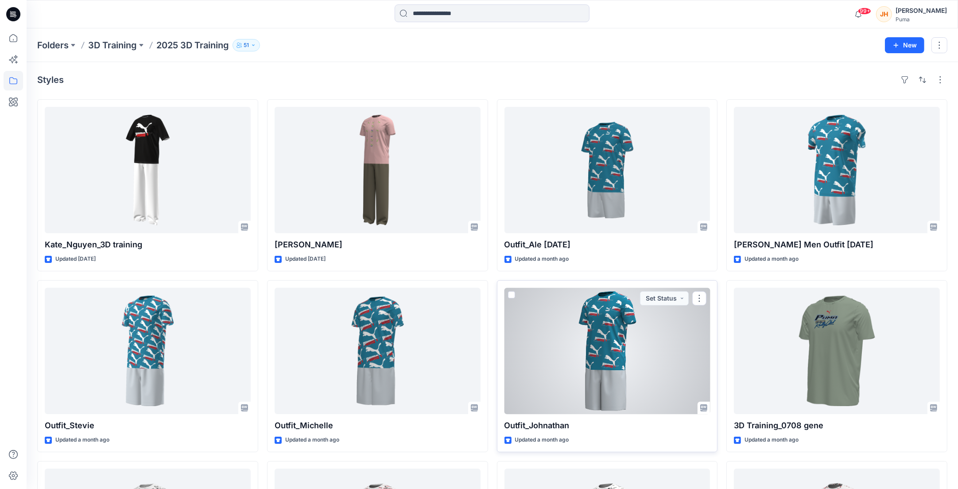
click at [643, 336] on div at bounding box center [607, 350] width 206 height 126
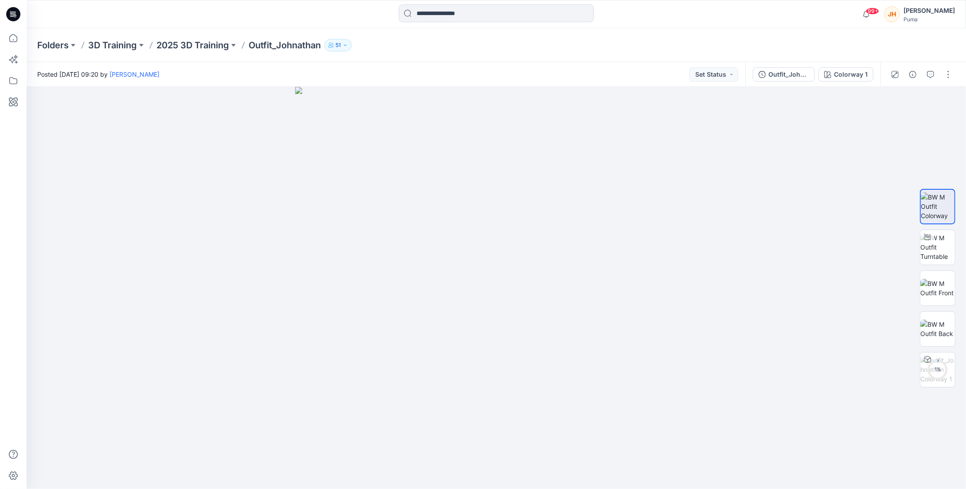
click at [850, 71] on div at bounding box center [921, 74] width 82 height 25
click at [850, 73] on button "button" at bounding box center [948, 74] width 14 height 14
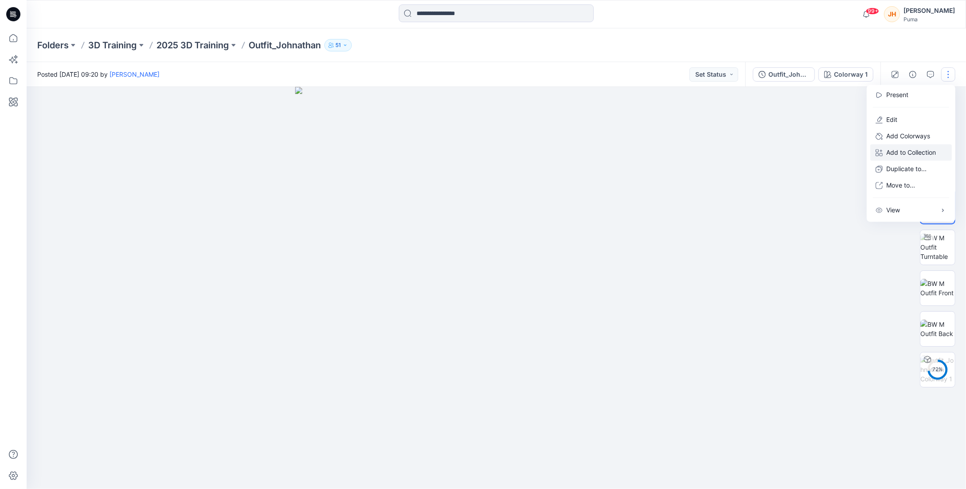
click at [850, 151] on p "Add to Collection" at bounding box center [911, 151] width 50 height 9
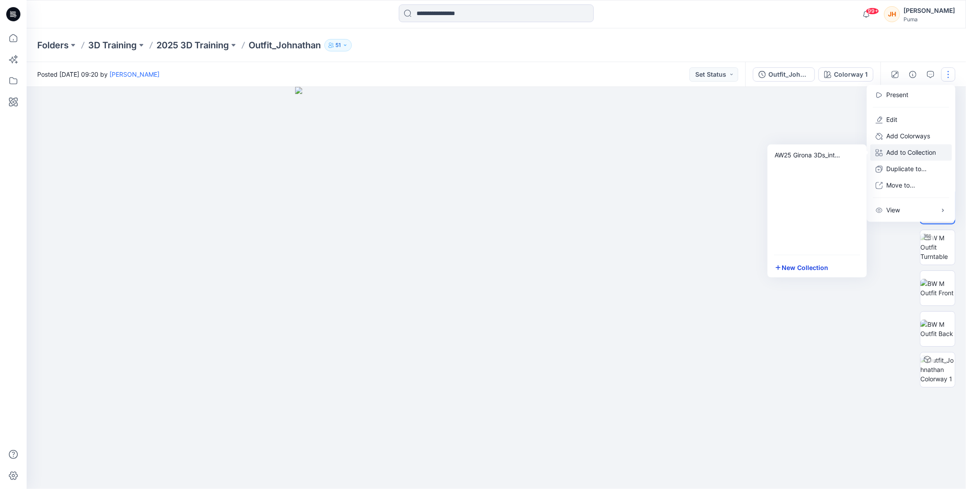
click at [820, 268] on button "New Collection" at bounding box center [817, 267] width 96 height 16
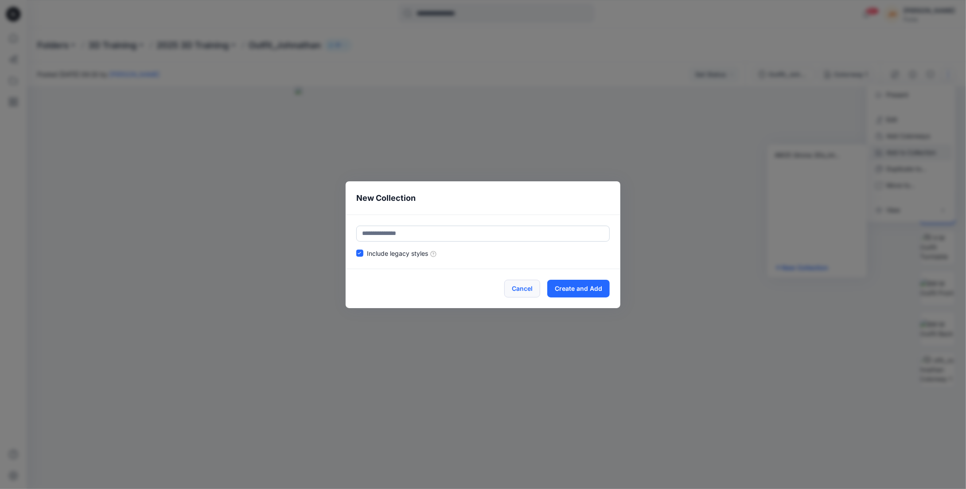
click at [524, 278] on footer "Cancel Create and Add" at bounding box center [482, 288] width 275 height 39
click at [526, 283] on button "Cancel" at bounding box center [522, 288] width 36 height 18
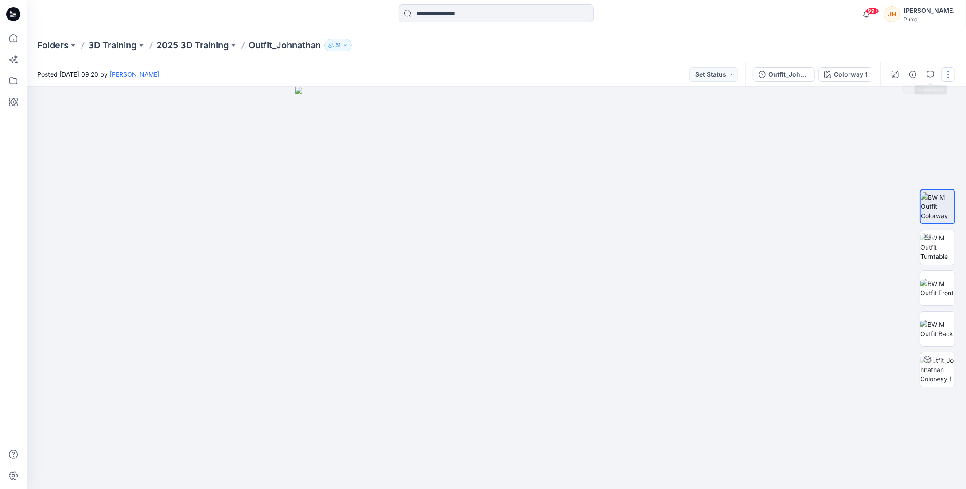
click at [850, 74] on button "button" at bounding box center [948, 74] width 14 height 14
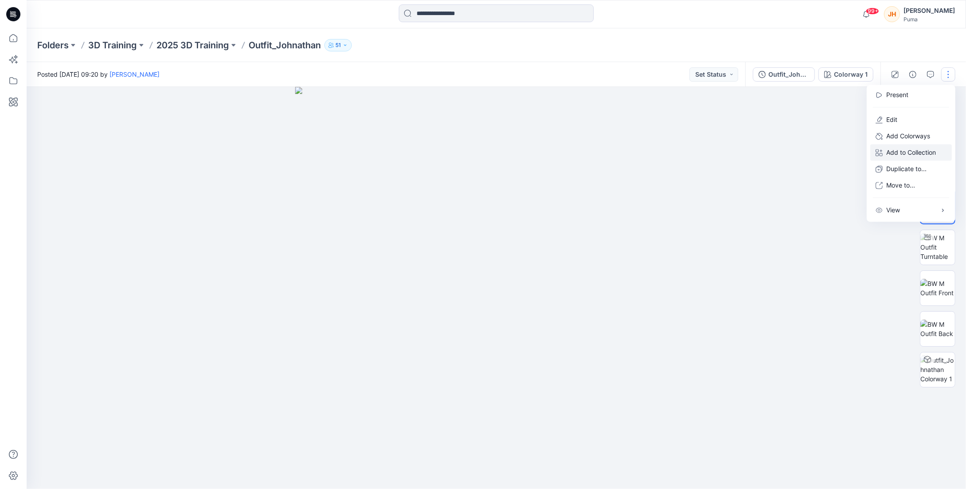
click at [850, 151] on p "Add to Collection" at bounding box center [911, 151] width 50 height 9
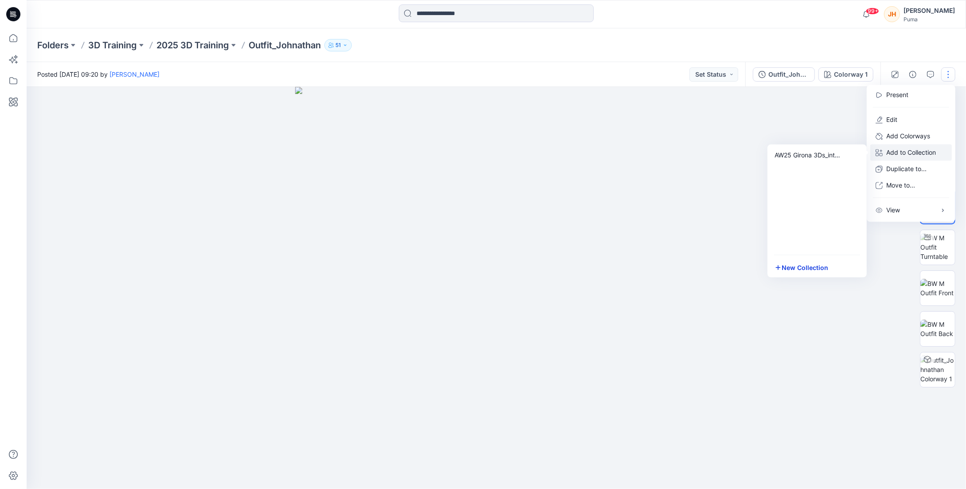
click at [805, 268] on button "New Collection" at bounding box center [817, 267] width 96 height 16
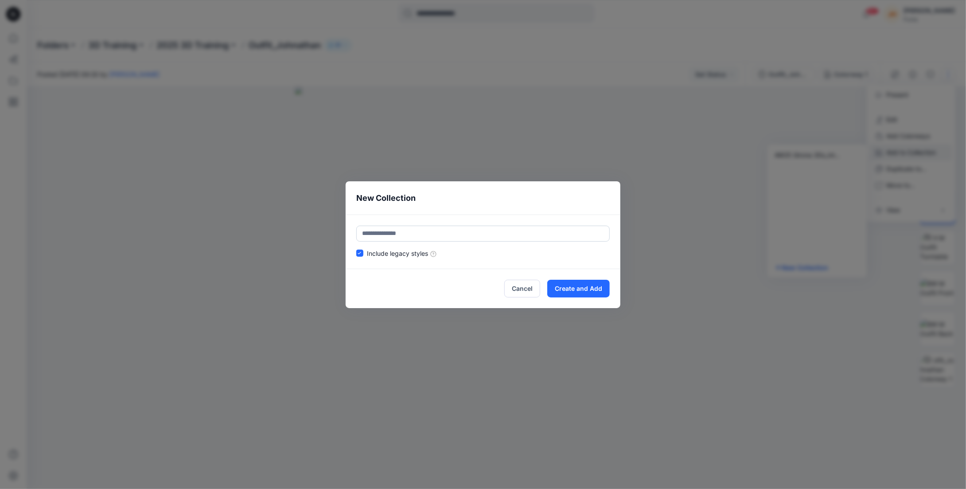
click at [554, 234] on input "text" at bounding box center [482, 233] width 253 height 16
type input "****"
click at [597, 286] on button "Create and Add" at bounding box center [578, 288] width 62 height 18
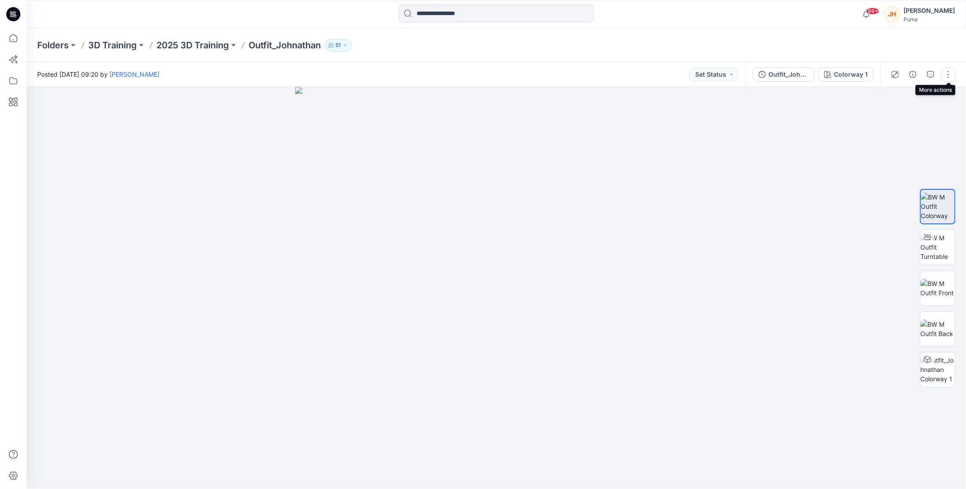
click at [850, 77] on button "button" at bounding box center [948, 74] width 14 height 14
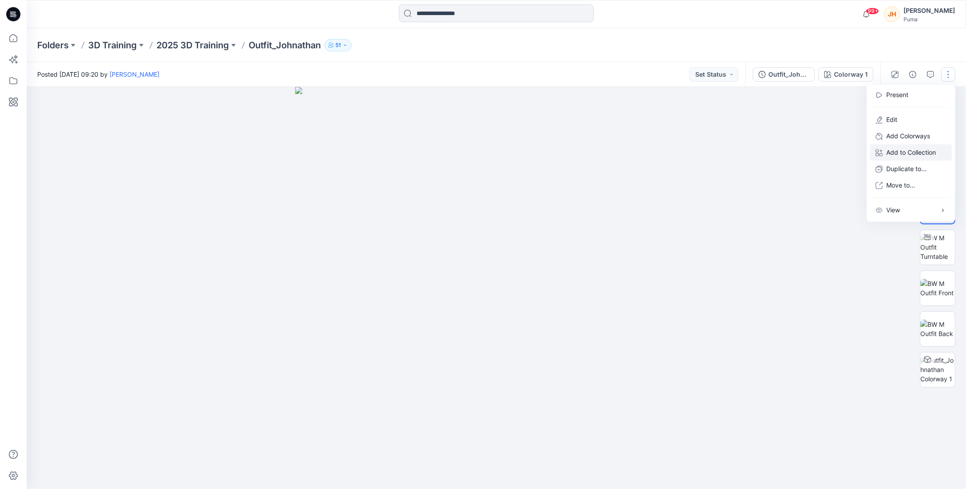
click at [850, 151] on p "Add to Collection" at bounding box center [911, 151] width 50 height 9
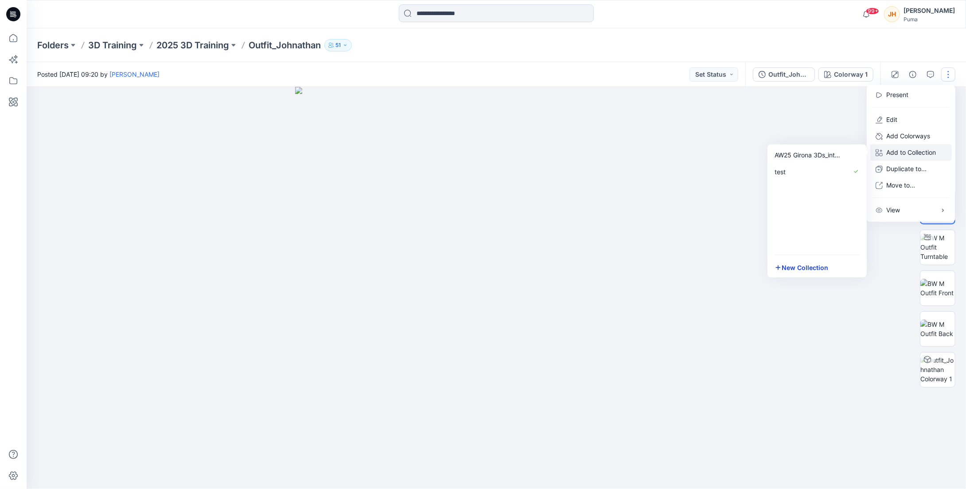
click at [823, 267] on button "New Collection" at bounding box center [817, 267] width 96 height 16
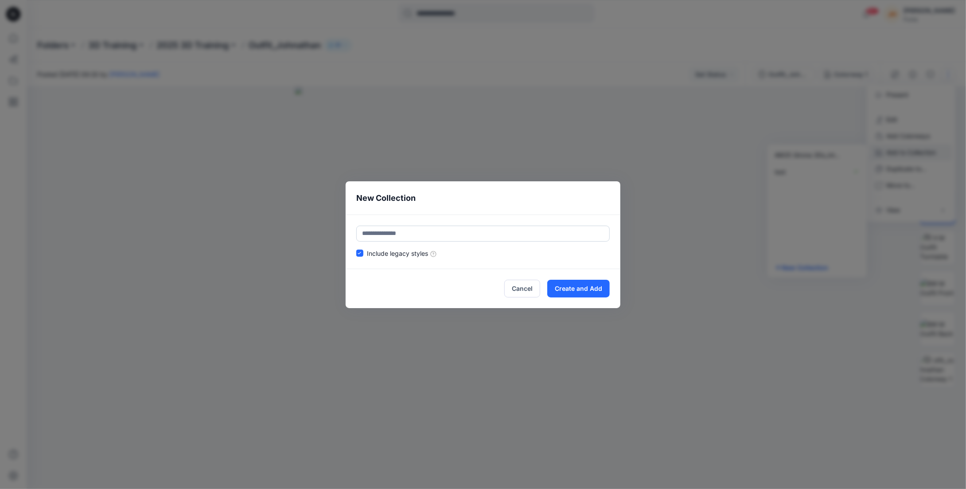
click at [548, 239] on input "text" at bounding box center [482, 233] width 253 height 16
type input "******"
click at [584, 281] on button "Create and Add" at bounding box center [578, 288] width 62 height 18
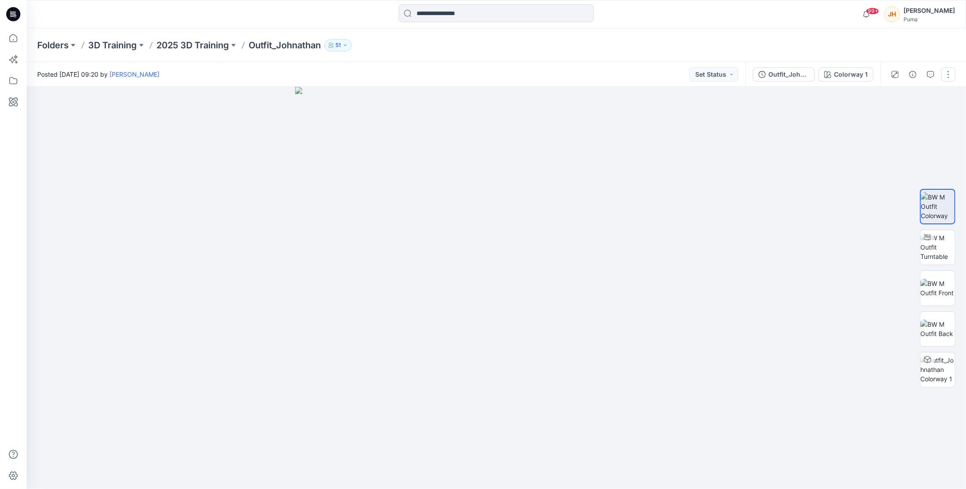
click at [850, 75] on button "button" at bounding box center [948, 74] width 14 height 14
click at [850, 148] on p "Add to Collection" at bounding box center [911, 151] width 50 height 9
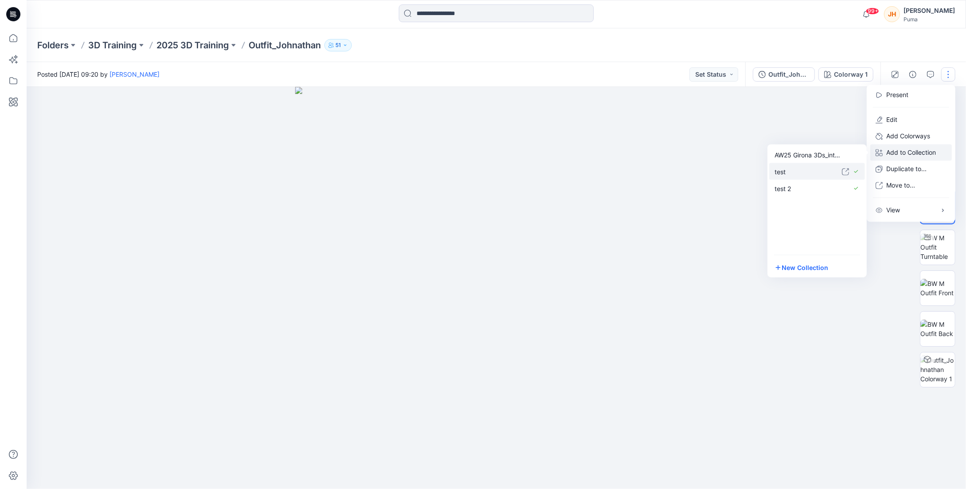
click at [785, 172] on p "test" at bounding box center [807, 171] width 67 height 9
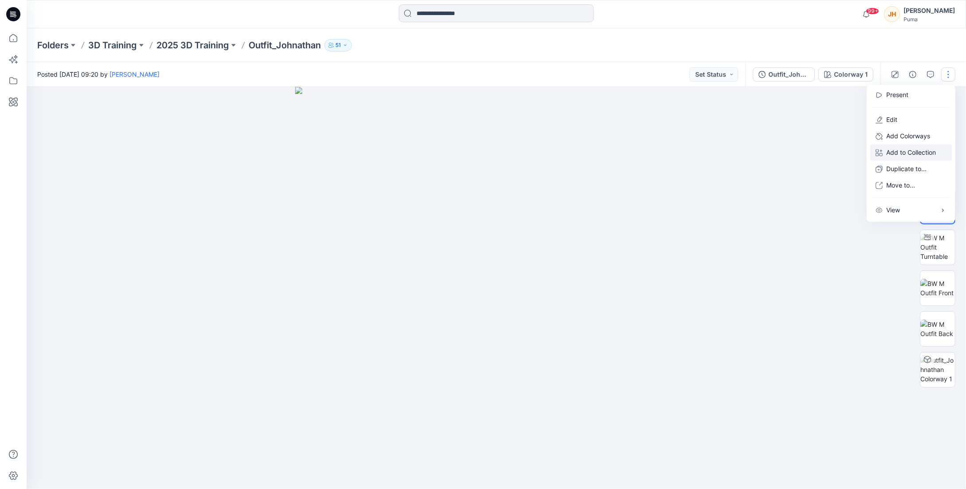
click at [838, 173] on div at bounding box center [496, 288] width 939 height 402
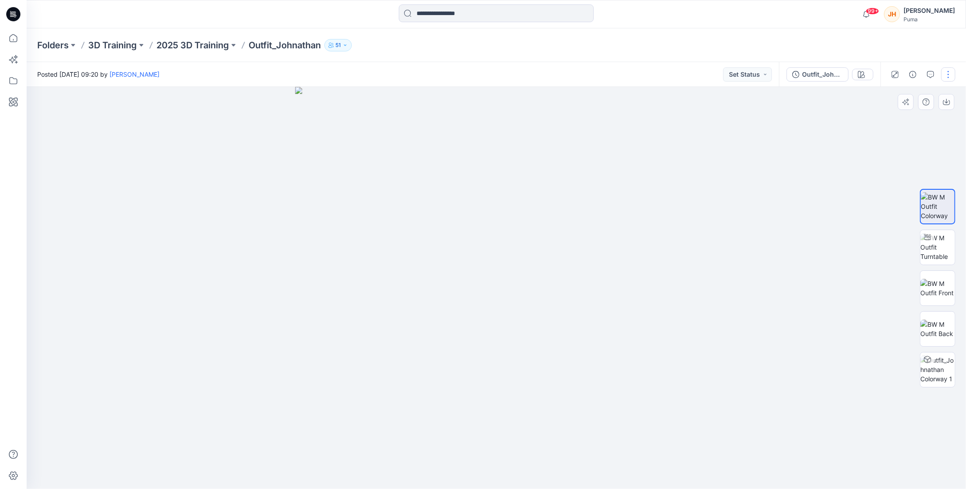
click at [850, 72] on button "button" at bounding box center [948, 74] width 14 height 14
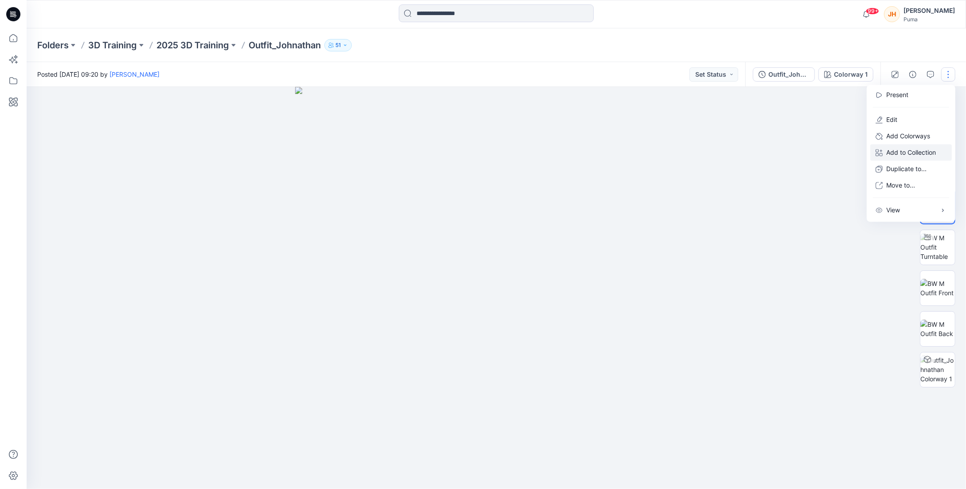
click at [850, 151] on p "Add to Collection" at bounding box center [911, 151] width 50 height 9
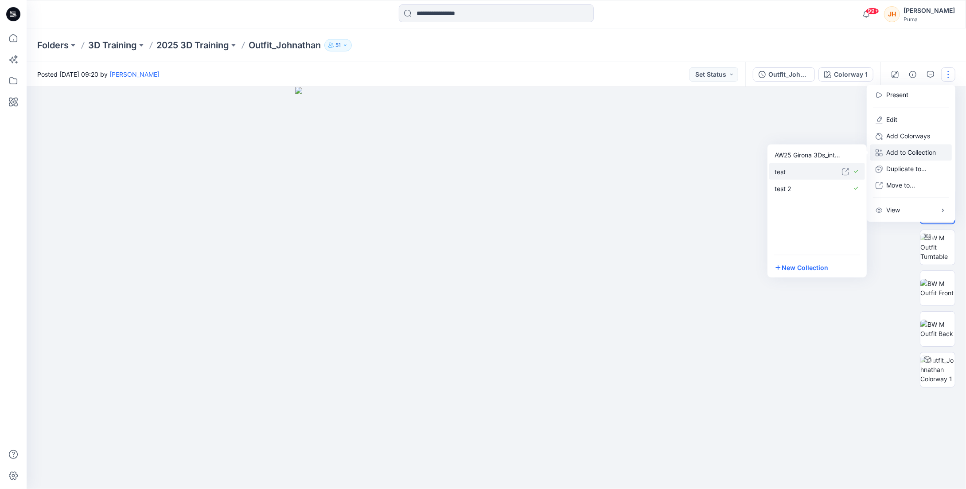
click at [841, 171] on icon "button" at bounding box center [844, 171] width 7 height 7
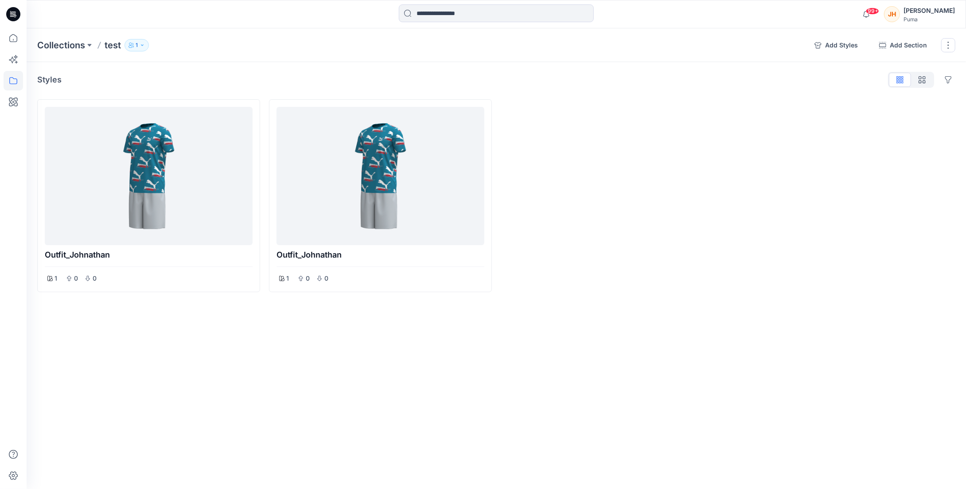
click at [141, 46] on icon "button" at bounding box center [142, 45] width 5 height 5
click at [273, 64] on div "Styles Hide Legacy Styles Outfit_Johnathan 1 0 0 Outfit_Johnathan 1 0 0 Add Sec…" at bounding box center [496, 199] width 939 height 274
click at [239, 122] on button "Options" at bounding box center [242, 117] width 14 height 14
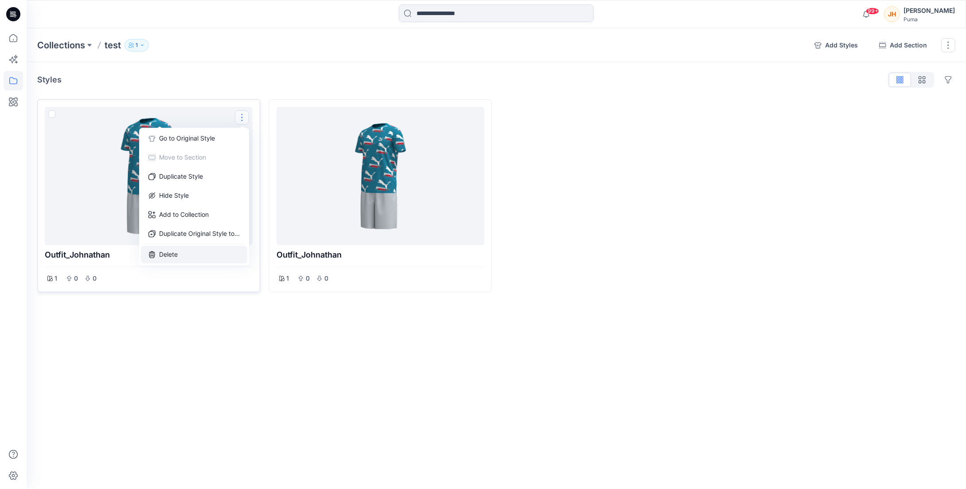
click at [197, 253] on button "Delete" at bounding box center [194, 254] width 106 height 18
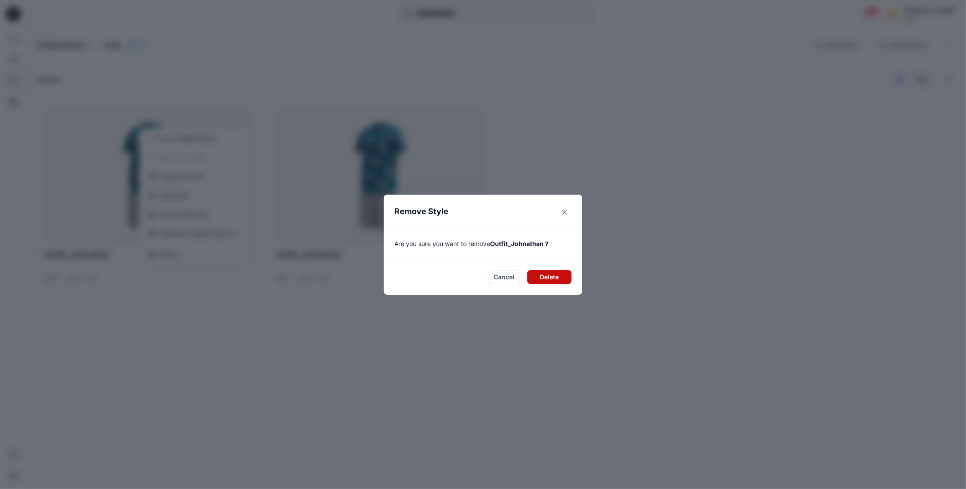
click at [554, 277] on button "Delete" at bounding box center [549, 277] width 44 height 14
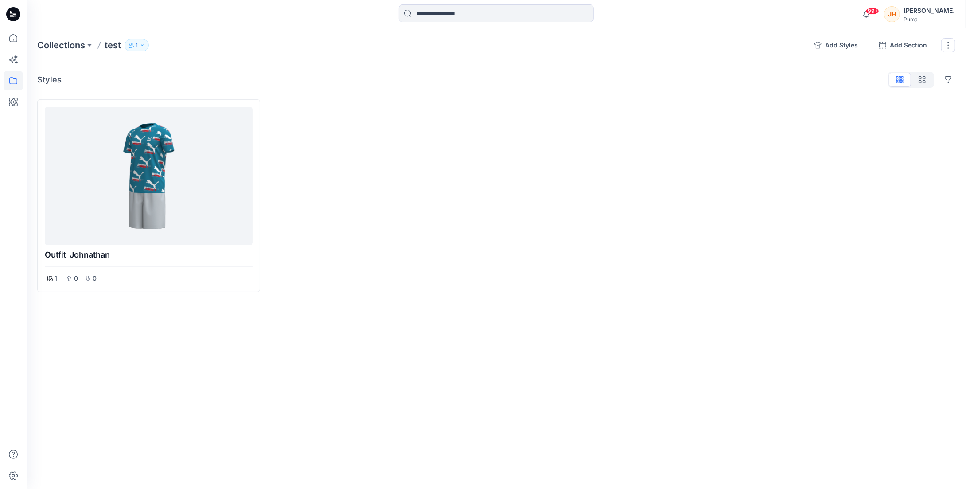
click at [146, 46] on button "1" at bounding box center [136, 45] width 24 height 12
click at [243, 75] on icon "button" at bounding box center [243, 72] width 7 height 7
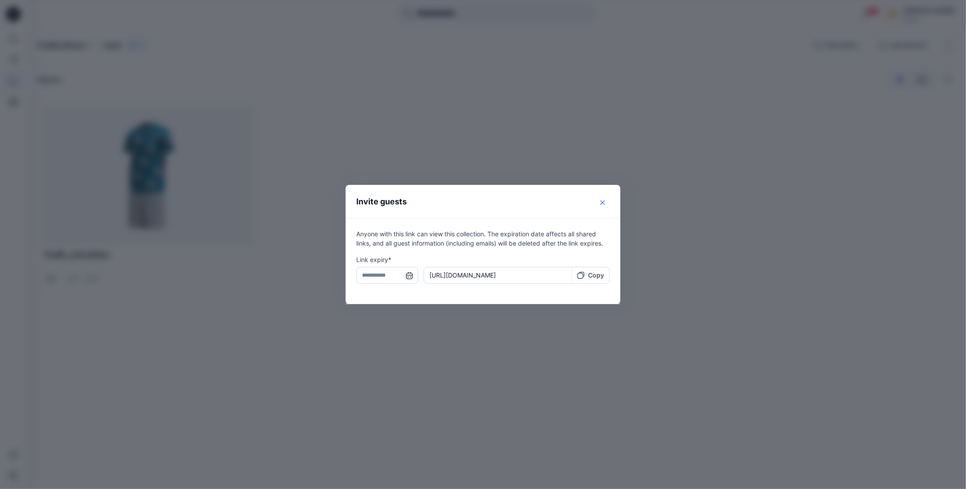
click at [602, 199] on button "Close" at bounding box center [602, 202] width 14 height 14
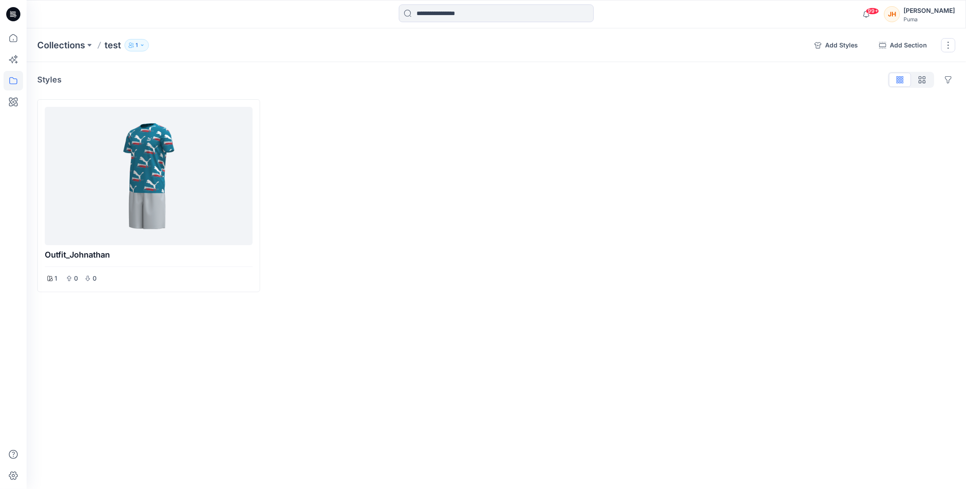
click at [144, 48] on button "1" at bounding box center [136, 45] width 24 height 12
click at [247, 71] on icon "button" at bounding box center [243, 72] width 7 height 5
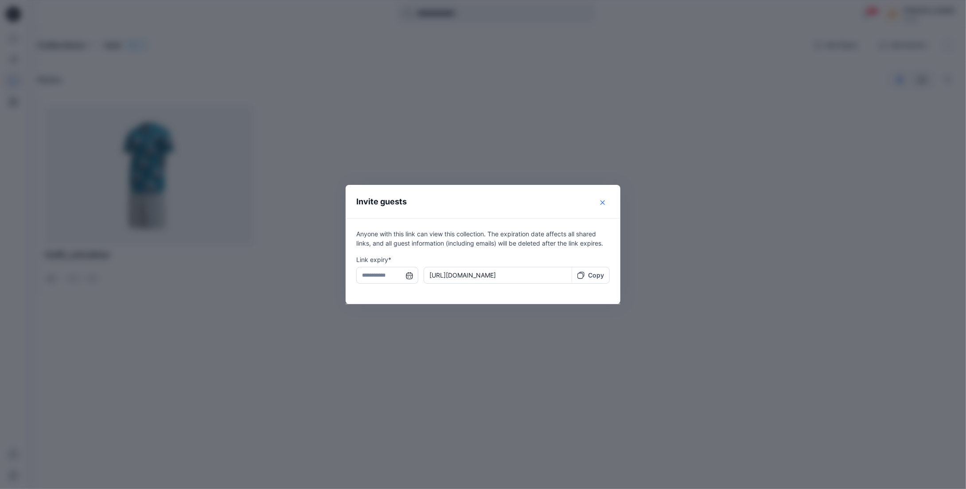
click at [601, 206] on button "Close" at bounding box center [602, 202] width 14 height 14
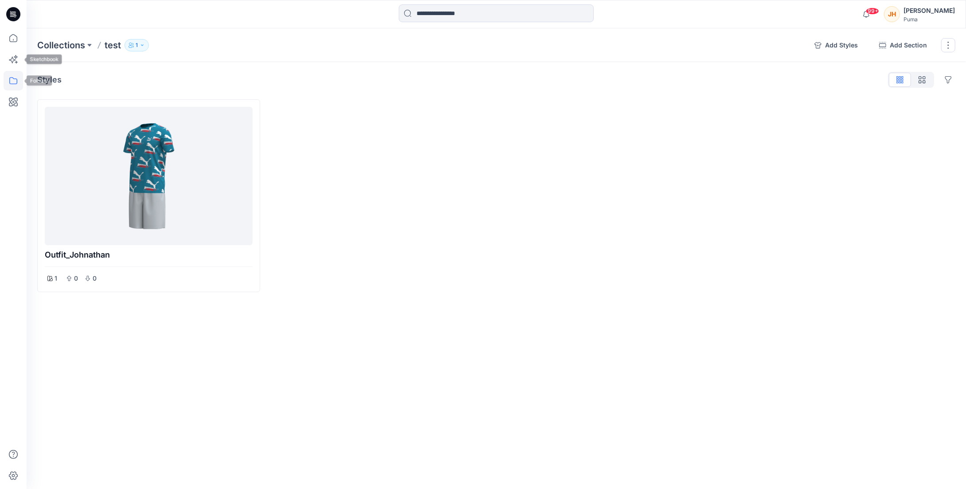
click at [13, 78] on icon at bounding box center [13, 80] width 8 height 7
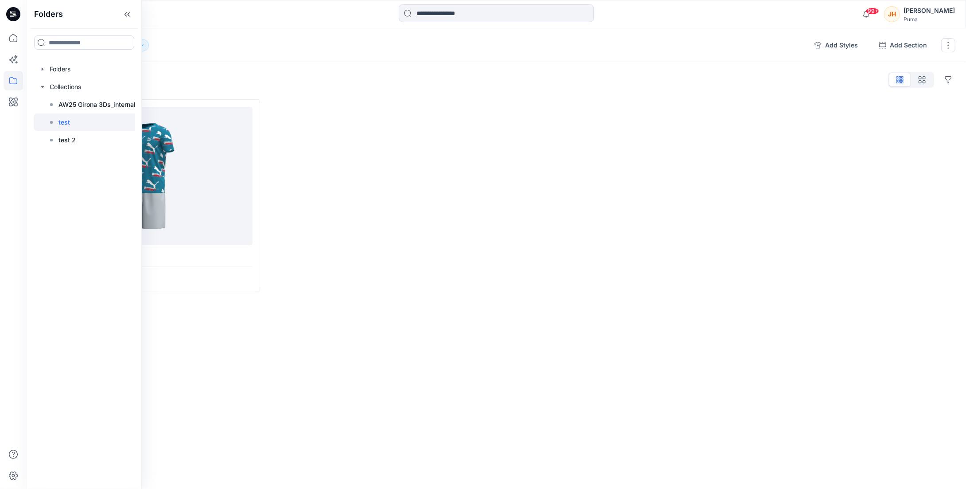
click at [358, 180] on div at bounding box center [380, 195] width 223 height 193
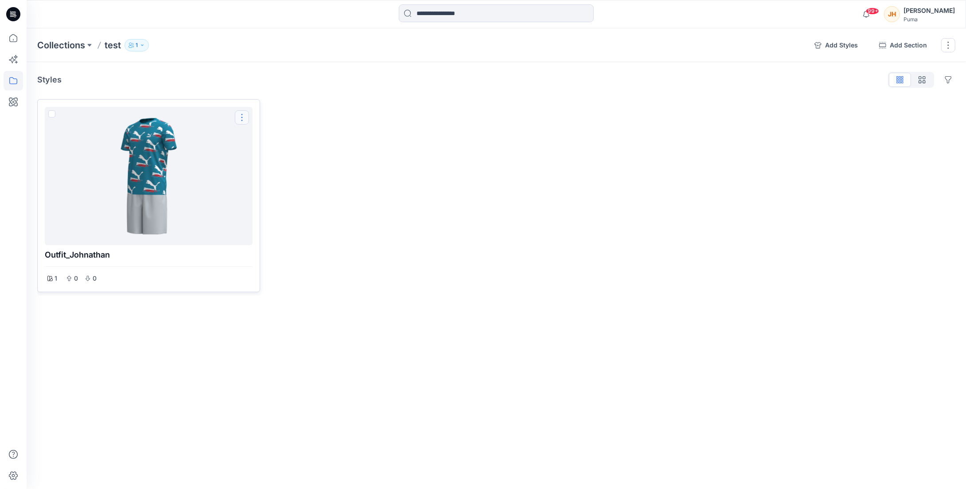
click at [240, 115] on button "Options" at bounding box center [242, 117] width 14 height 14
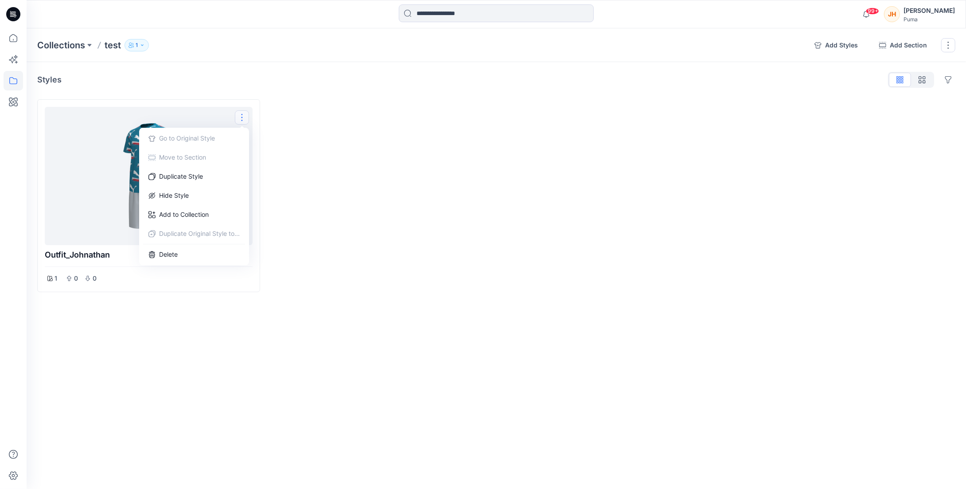
click at [240, 79] on div "Styles Hide Legacy Styles" at bounding box center [496, 80] width 918 height 14
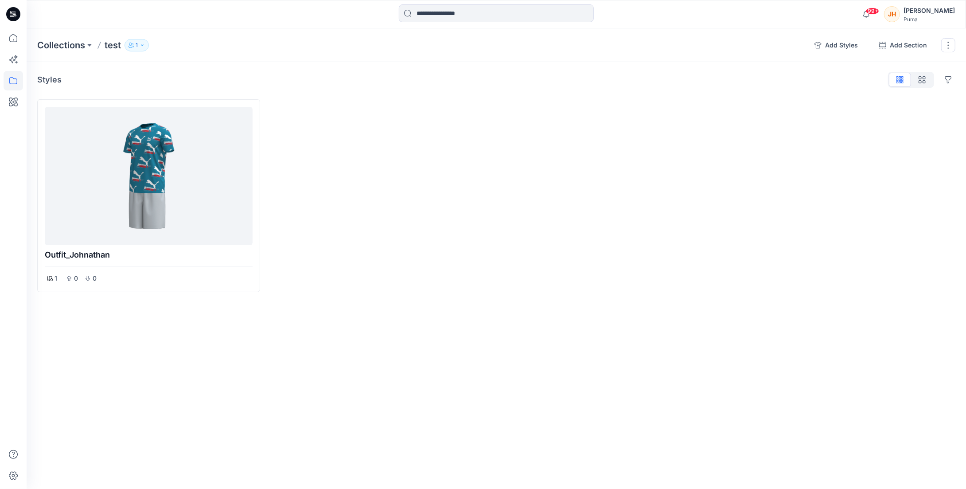
click at [135, 47] on button "1" at bounding box center [136, 45] width 24 height 12
click at [244, 74] on icon "button" at bounding box center [243, 72] width 7 height 7
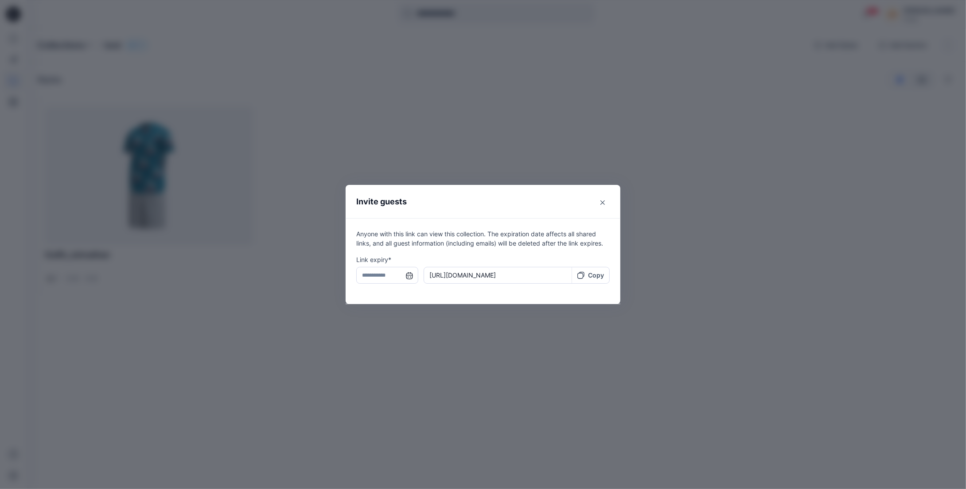
click at [596, 277] on p "Copy" at bounding box center [596, 274] width 16 height 9
click at [390, 277] on input "text" at bounding box center [387, 275] width 62 height 17
click at [412, 259] on p "Link expiry*" at bounding box center [482, 259] width 253 height 9
click at [408, 275] on input "text" at bounding box center [387, 275] width 62 height 17
click at [440, 256] on p "Link expiry*" at bounding box center [482, 259] width 253 height 9
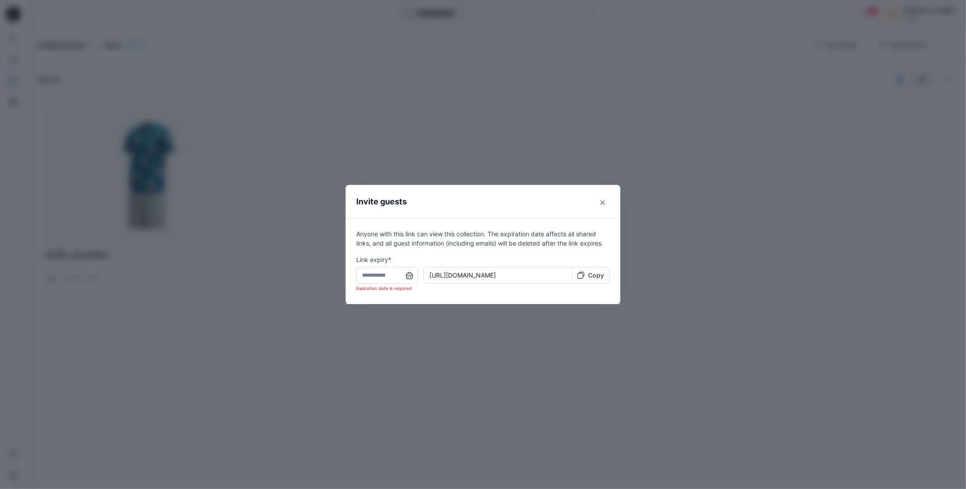
click at [404, 273] on input "text" at bounding box center [387, 275] width 62 height 17
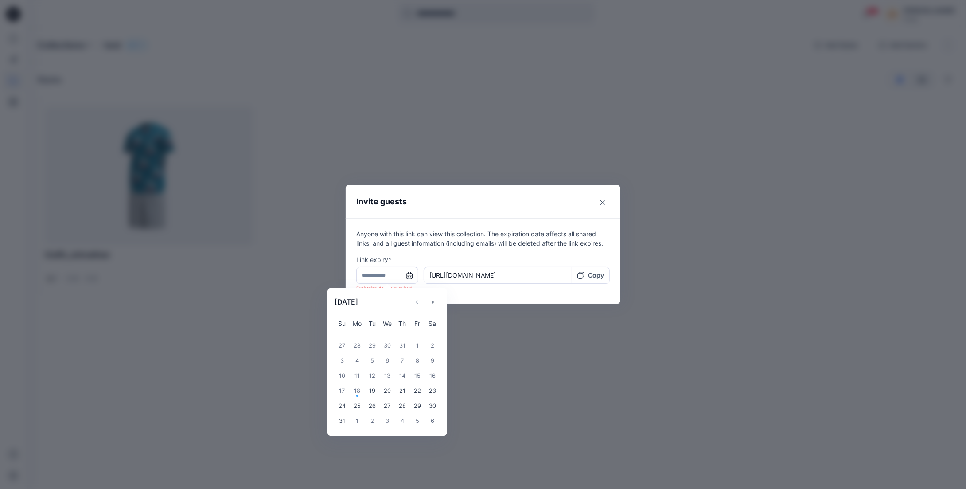
click at [408, 275] on input "text" at bounding box center [387, 275] width 62 height 17
click at [341, 420] on div "31" at bounding box center [341, 420] width 15 height 15
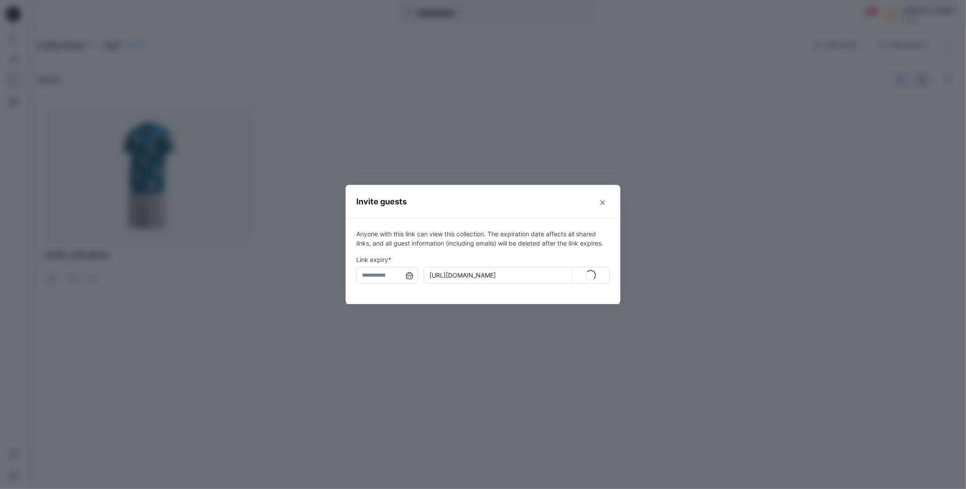
type input "**********"
click at [590, 275] on p "Copy" at bounding box center [596, 274] width 16 height 9
